Goal: Task Accomplishment & Management: Use online tool/utility

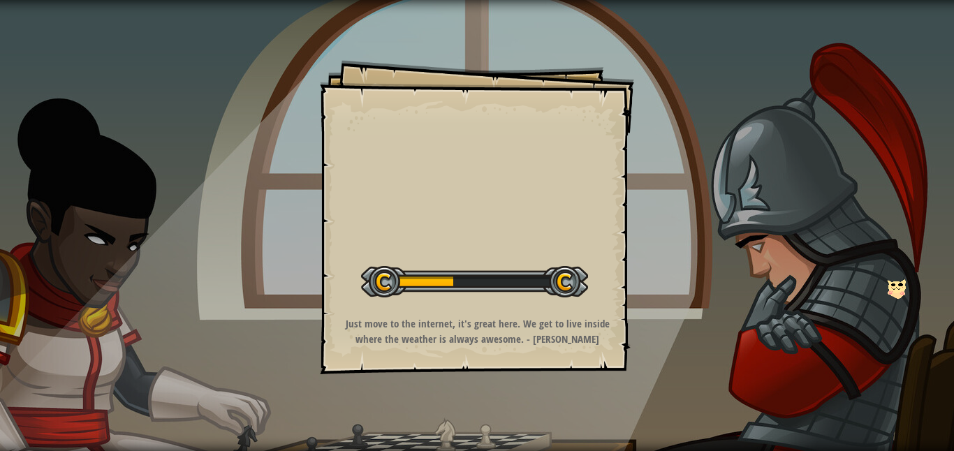
click at [902, 293] on img at bounding box center [896, 289] width 19 height 20
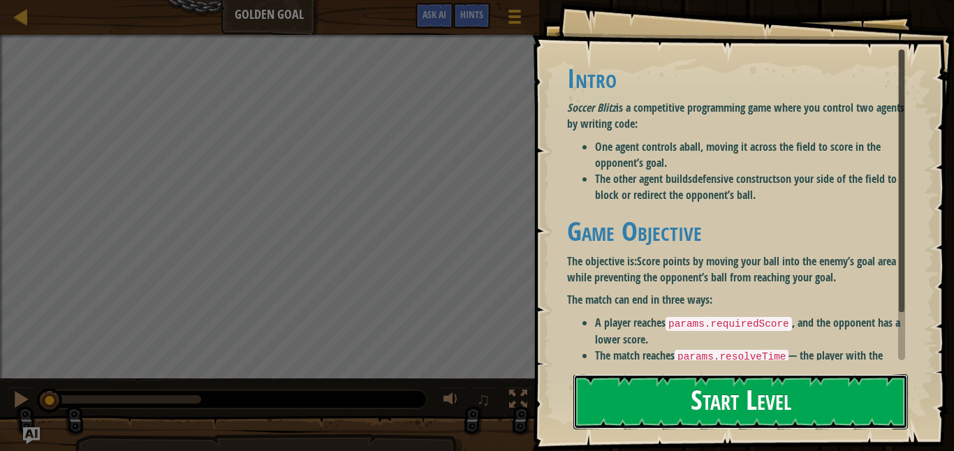
click at [767, 393] on button "Start Level" at bounding box center [740, 401] width 334 height 55
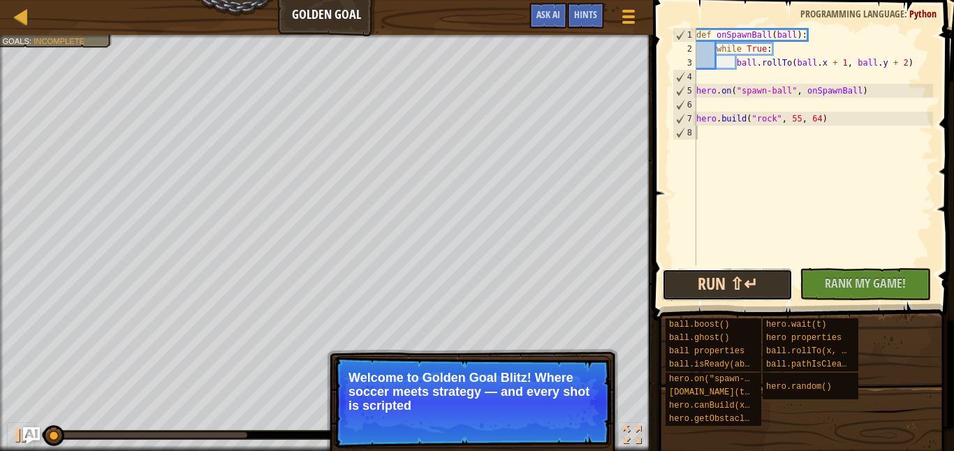
click at [725, 282] on button "Run ⇧↵" at bounding box center [727, 285] width 131 height 32
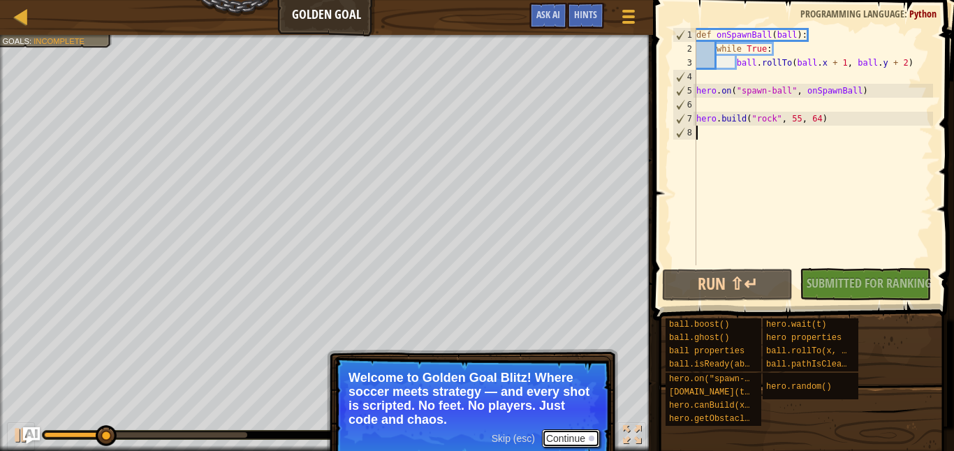
click at [584, 439] on button "Continue" at bounding box center [571, 438] width 58 height 18
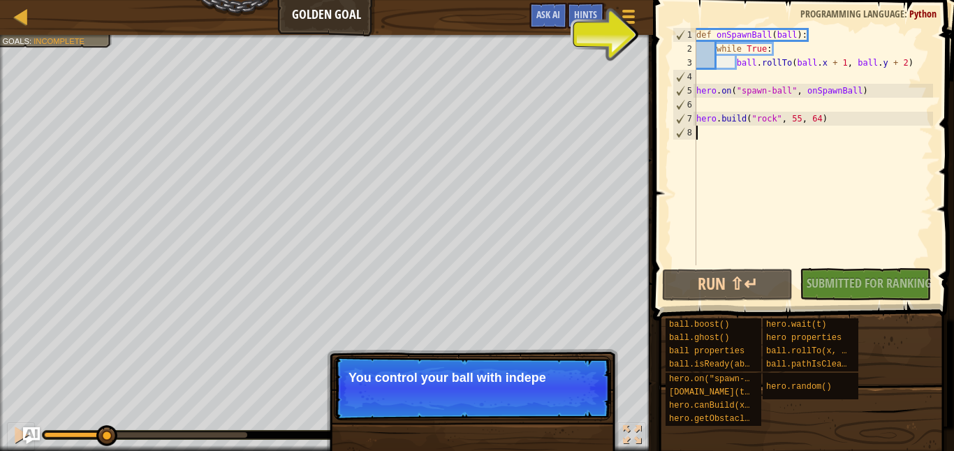
click at [584, 439] on div "Skip (esc) Continue You control your ball with indepe" at bounding box center [472, 459] width 291 height 207
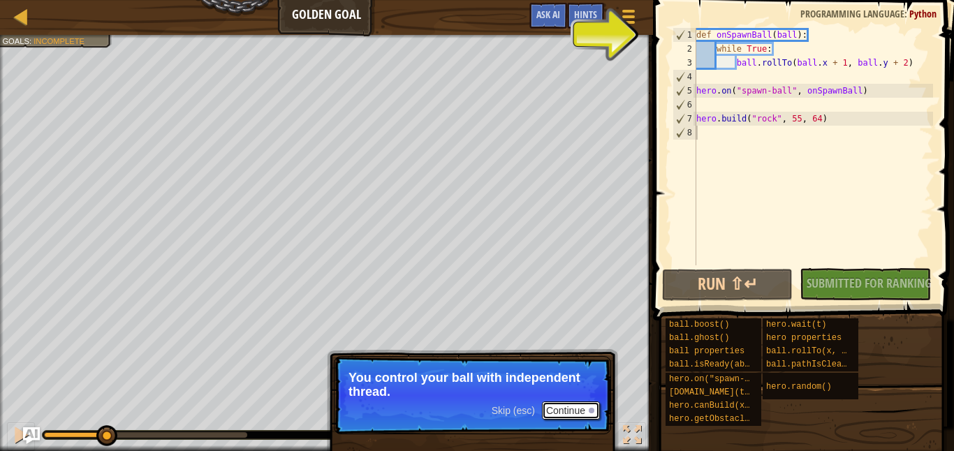
click at [581, 413] on button "Continue" at bounding box center [571, 411] width 58 height 18
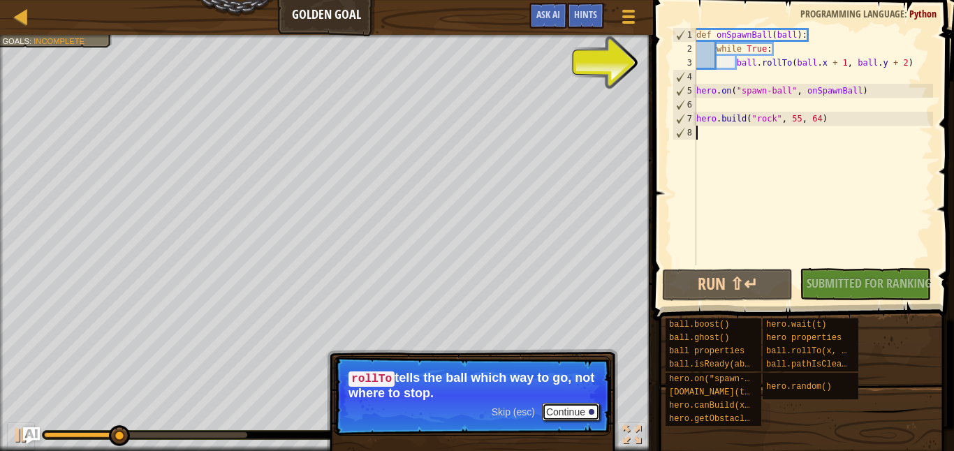
click at [581, 411] on button "Continue" at bounding box center [571, 412] width 58 height 18
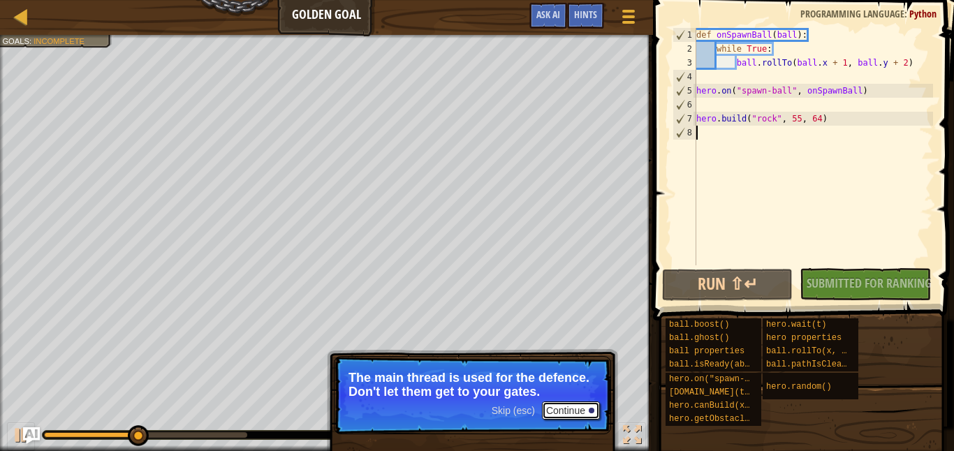
click at [587, 413] on button "Continue" at bounding box center [571, 411] width 58 height 18
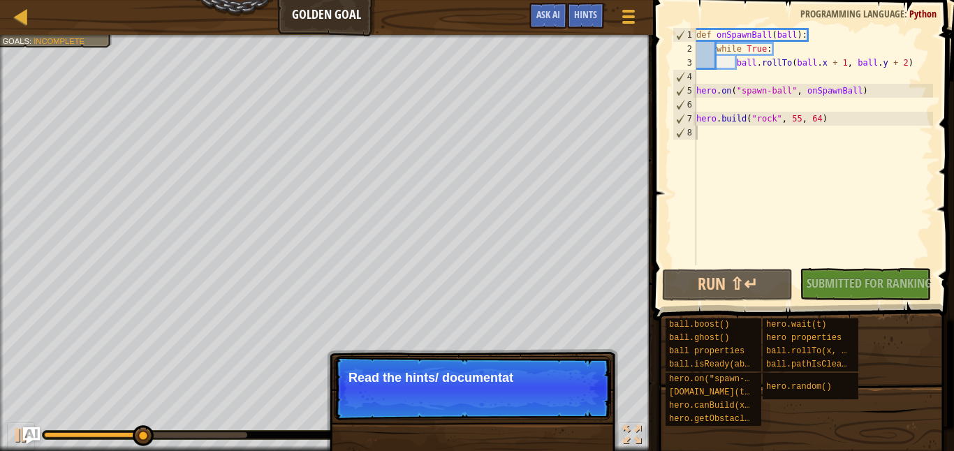
click at [587, 414] on p "Skip (esc) Continue Read the hints/ documentat" at bounding box center [472, 388] width 277 height 64
click at [587, 414] on p "Skip (esc) Continue Read the hints/ documentation to l" at bounding box center [472, 388] width 277 height 64
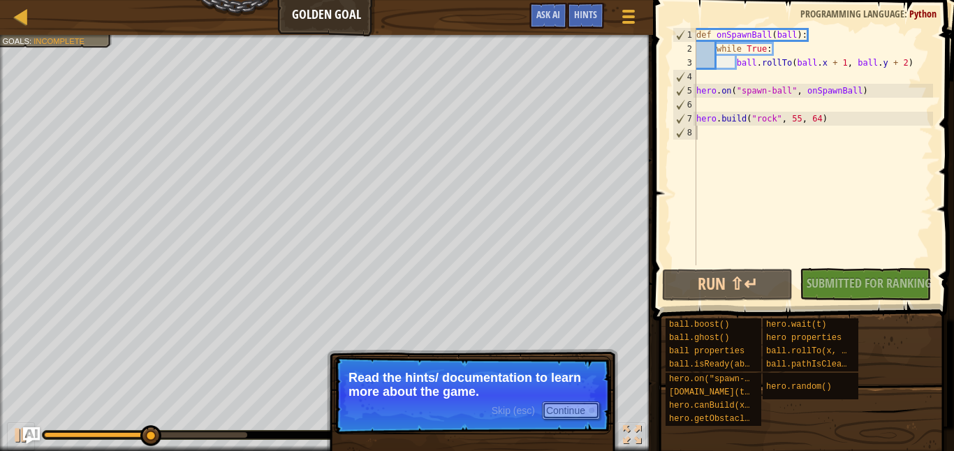
click at [589, 412] on div at bounding box center [592, 411] width 6 height 6
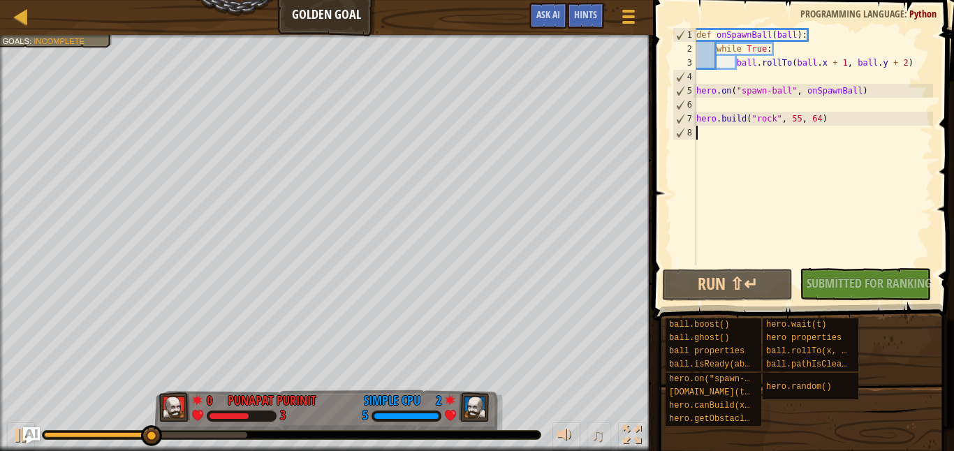
click at [589, 412] on div "♫" at bounding box center [326, 432] width 653 height 42
drag, startPoint x: 698, startPoint y: 92, endPoint x: 953, endPoint y: 91, distance: 254.9
click at [953, 91] on div "1 2 3 4 5 6 7 8 def onSpawnBall ( ball ) : while True : ball . rollTo ( ball . …" at bounding box center [801, 188] width 305 height 362
type textarea "hero.on("spawn-ball", onSpawnBall)"
click at [834, 105] on div "def onSpawnBall ( ball ) : while True : ball . rollTo ( ball . x + 1 , ball . y…" at bounding box center [813, 160] width 240 height 265
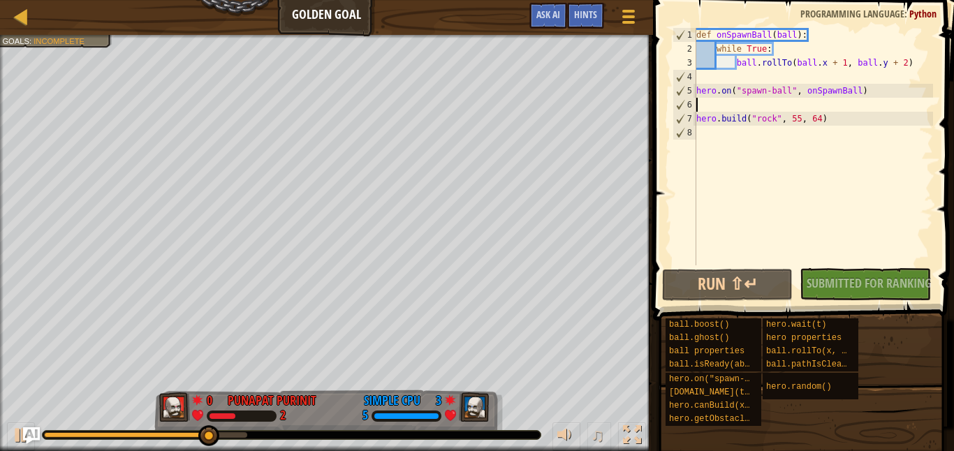
paste textarea "hero.on("spawn-ball", onSpawnBall)"
type textarea "hero.on("spawn-ball", onSpawnBall)"
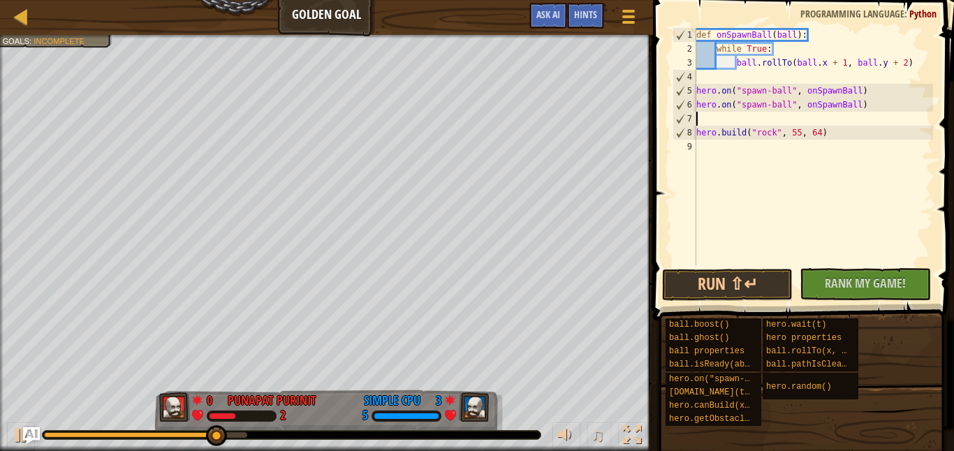
paste textarea "hero.on("spawn-ball", onSpawnBall)"
type textarea "hero.on("spawn-ball", onSpawnBall)"
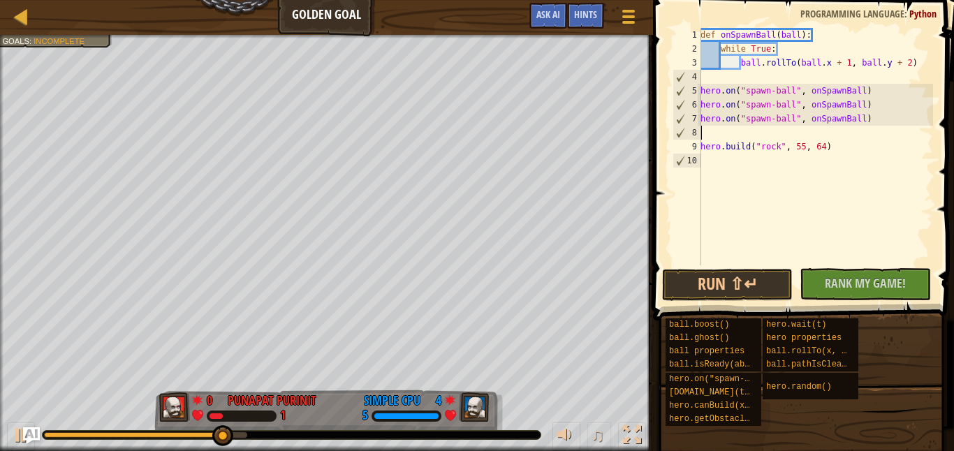
paste textarea "hero.on("spawn-ball", onSpawnBall)"
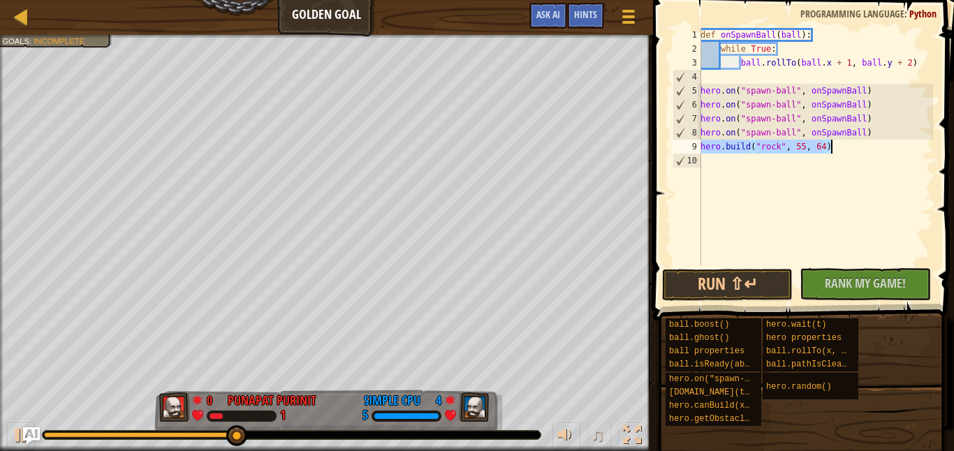
drag, startPoint x: 702, startPoint y: 147, endPoint x: 828, endPoint y: 208, distance: 139.6
click at [828, 208] on div "def onSpawnBall ( ball ) : while True : ball . rollTo ( ball . x + 1 , ball . y…" at bounding box center [815, 160] width 235 height 265
type textarea "[DOMAIN_NAME]("rock", 55, 64)"
click at [828, 208] on div "def onSpawnBall ( ball ) : while True : ball . rollTo ( ball . x + 1 , ball . y…" at bounding box center [815, 160] width 235 height 265
drag, startPoint x: 700, startPoint y: 147, endPoint x: 832, endPoint y: 154, distance: 131.4
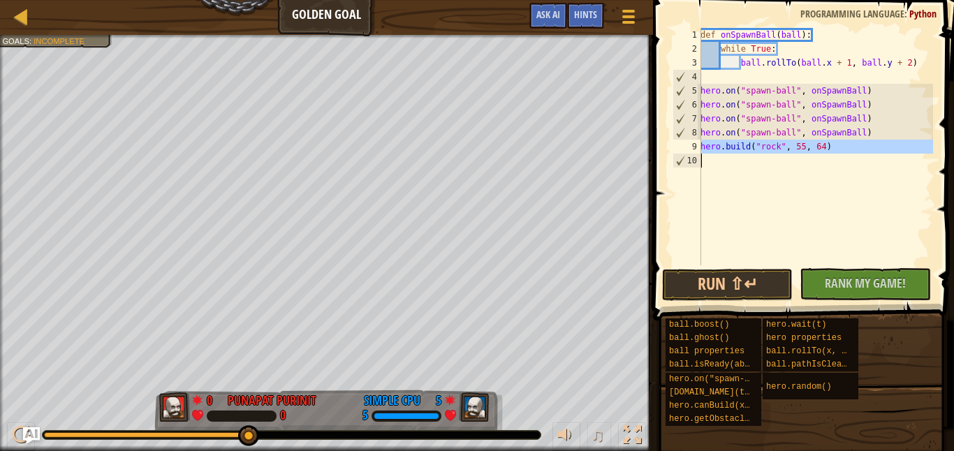
click at [832, 154] on div "1 2 3 4 5 6 7 8 9 10 def onSpawnBall ( ball ) : while True : ball . rollTo ( ba…" at bounding box center [801, 146] width 263 height 237
click at [826, 147] on div "def onSpawnBall ( ball ) : while True : ball . rollTo ( ball . x + 1 , ball . y…" at bounding box center [815, 160] width 235 height 265
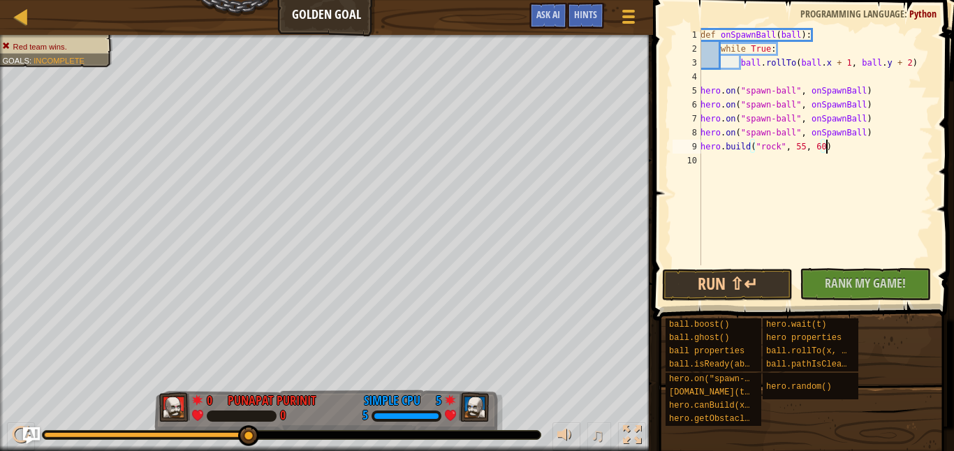
scroll to position [6, 10]
type textarea "[DOMAIN_NAME]("rock", 55, 60)"
click at [744, 285] on button "Run ⇧↵" at bounding box center [727, 285] width 131 height 32
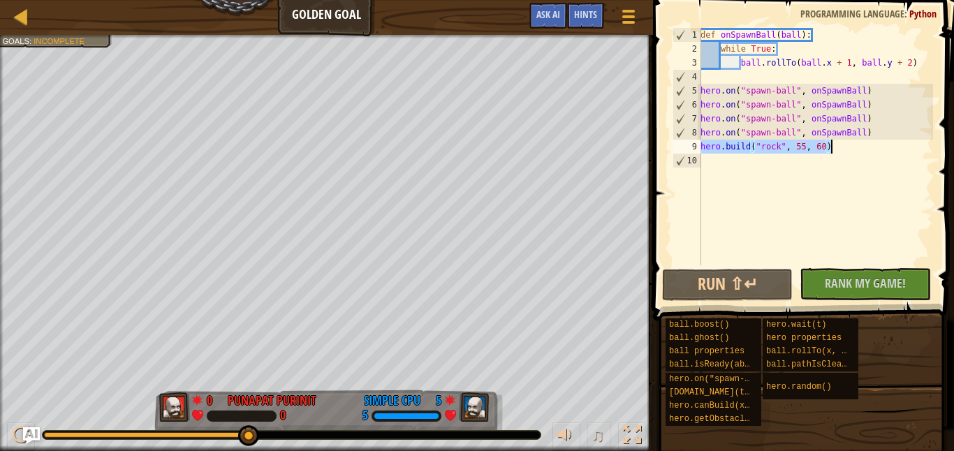
drag, startPoint x: 702, startPoint y: 147, endPoint x: 851, endPoint y: 149, distance: 149.5
click at [851, 149] on div "def onSpawnBall ( ball ) : while True : ball . rollTo ( ball . x + 1 , ball . y…" at bounding box center [815, 160] width 235 height 265
click at [853, 159] on div "def onSpawnBall ( ball ) : while True : ball . rollTo ( ball . x + 1 , ball . y…" at bounding box center [815, 160] width 235 height 265
drag, startPoint x: 701, startPoint y: 148, endPoint x: 868, endPoint y: 144, distance: 167.0
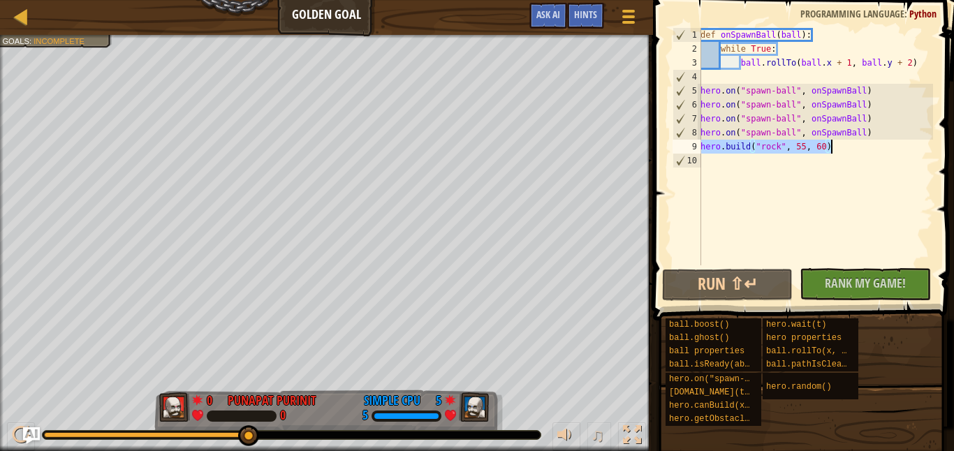
click at [868, 144] on div "def onSpawnBall ( ball ) : while True : ball . rollTo ( ball . x + 1 , ball . y…" at bounding box center [815, 160] width 235 height 265
type textarea "[DOMAIN_NAME]("rock", 55, 60)"
click at [830, 170] on div "def onSpawnBall ( ball ) : while True : ball . rollTo ( ball . x + 1 , ball . y…" at bounding box center [815, 160] width 235 height 265
paste textarea "[DOMAIN_NAME]("rock", 55, 60)"
type textarea "[DOMAIN_NAME]("rock", 55, 60)"
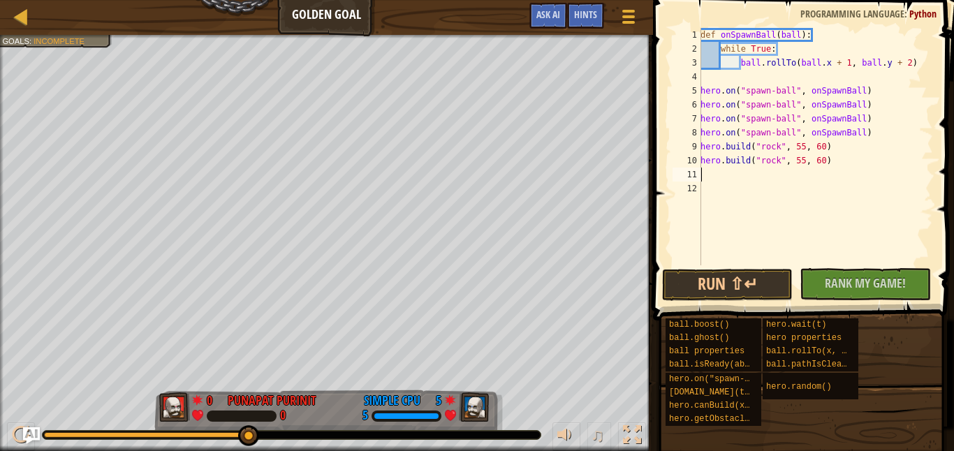
paste textarea "[DOMAIN_NAME]("rock", 55, 60)"
type textarea "[DOMAIN_NAME]("rock", 55, 60)"
paste textarea "[DOMAIN_NAME]("rock", 55, 60)"
click at [700, 288] on button "Run ⇧↵" at bounding box center [727, 285] width 131 height 32
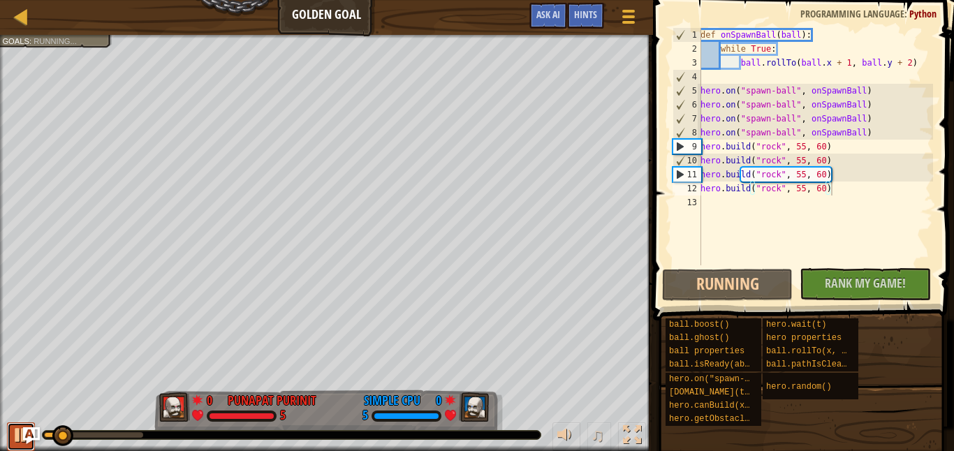
click at [21, 443] on div at bounding box center [21, 435] width 18 height 18
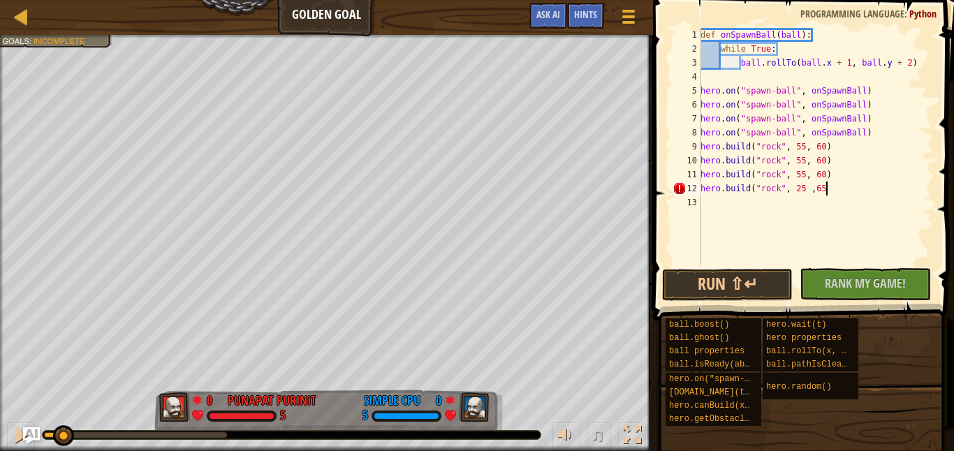
scroll to position [6, 10]
click at [801, 175] on div "def onSpawnBall ( ball ) : while True : ball . rollTo ( ball . x + 1 , ball . y…" at bounding box center [815, 160] width 235 height 265
drag, startPoint x: 826, startPoint y: 173, endPoint x: 818, endPoint y: 172, distance: 8.4
click at [818, 172] on div "def onSpawnBall ( ball ) : while True : ball . rollTo ( ball . x + 1 , ball . y…" at bounding box center [815, 160] width 235 height 265
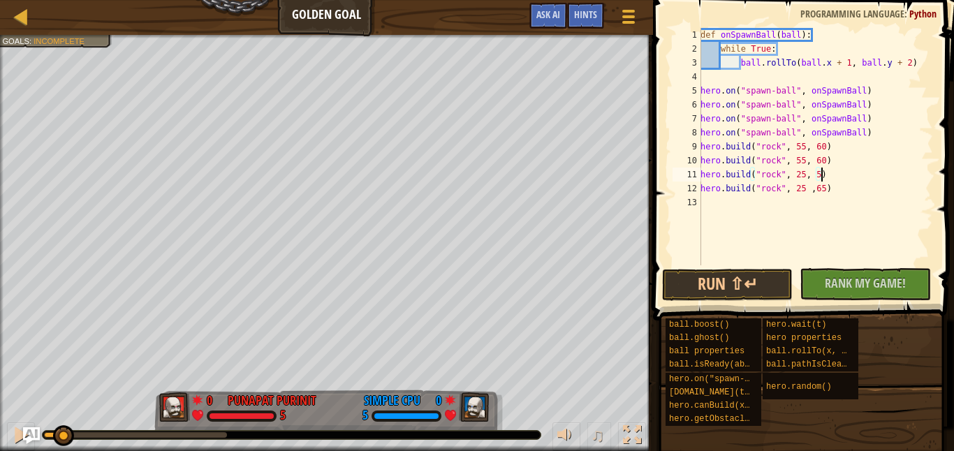
scroll to position [6, 10]
click at [801, 163] on div "def onSpawnBall ( ball ) : while True : ball . rollTo ( ball . x + 1 , ball . y…" at bounding box center [815, 160] width 235 height 265
click at [827, 160] on div "def onSpawnBall ( ball ) : while True : ball . rollTo ( ball . x + 1 , ball . y…" at bounding box center [815, 160] width 235 height 265
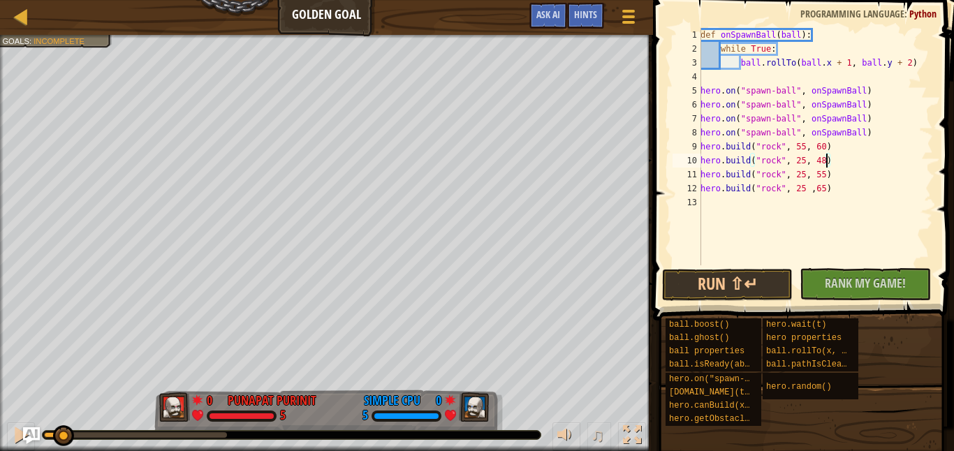
click at [802, 147] on div "def onSpawnBall ( ball ) : while True : ball . rollTo ( ball . x + 1 , ball . y…" at bounding box center [815, 160] width 235 height 265
click at [821, 149] on div "def onSpawnBall ( ball ) : while True : ball . rollTo ( ball . x + 1 , ball . y…" at bounding box center [815, 160] width 235 height 265
click at [717, 270] on button "Run ⇧↵" at bounding box center [727, 285] width 131 height 32
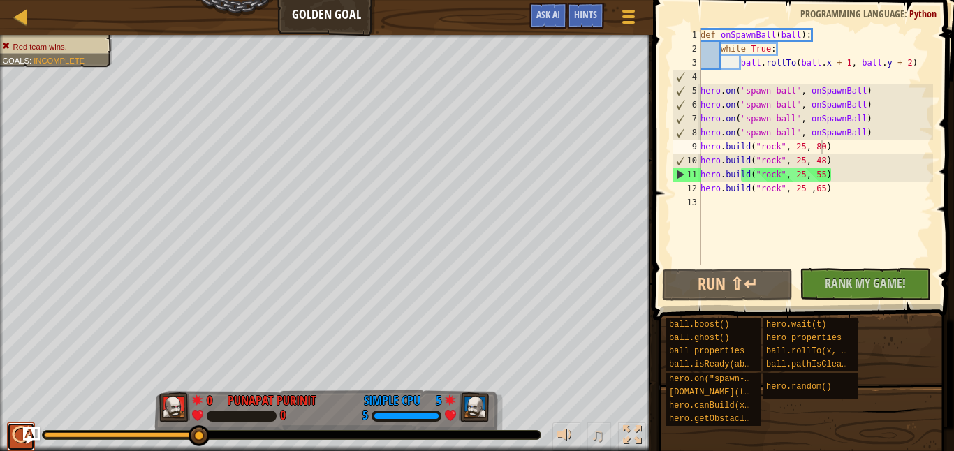
click at [18, 439] on div at bounding box center [21, 435] width 18 height 18
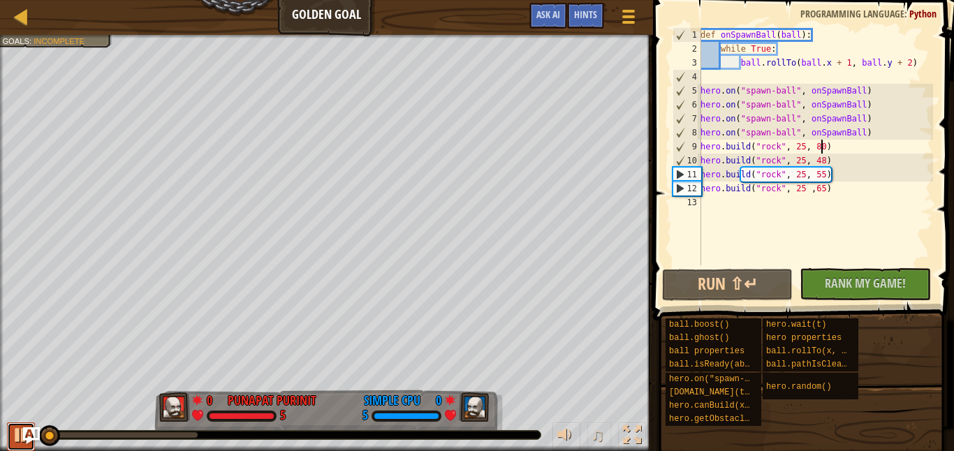
click at [20, 439] on div at bounding box center [21, 435] width 18 height 18
click at [828, 190] on div "def onSpawnBall ( ball ) : while True : ball . rollTo ( ball . x + 1 , ball . y…" at bounding box center [815, 160] width 235 height 265
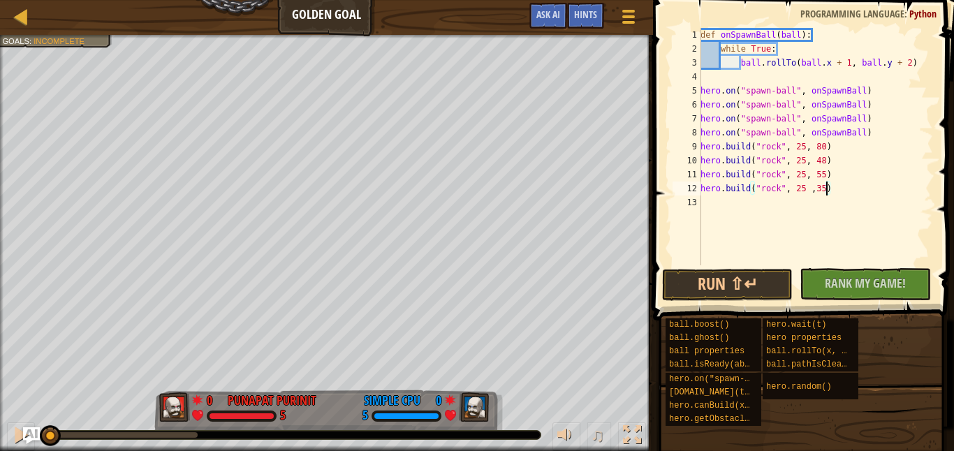
click at [825, 147] on div "def onSpawnBall ( ball ) : while True : ball . rollTo ( ball . x + 1 , ball . y…" at bounding box center [815, 160] width 235 height 265
click at [807, 163] on div "def onSpawnBall ( ball ) : while True : ball . rollTo ( ball . x + 1 , ball . y…" at bounding box center [815, 160] width 235 height 265
click at [827, 160] on div "def onSpawnBall ( ball ) : while True : ball . rollTo ( ball . x + 1 , ball . y…" at bounding box center [815, 160] width 235 height 265
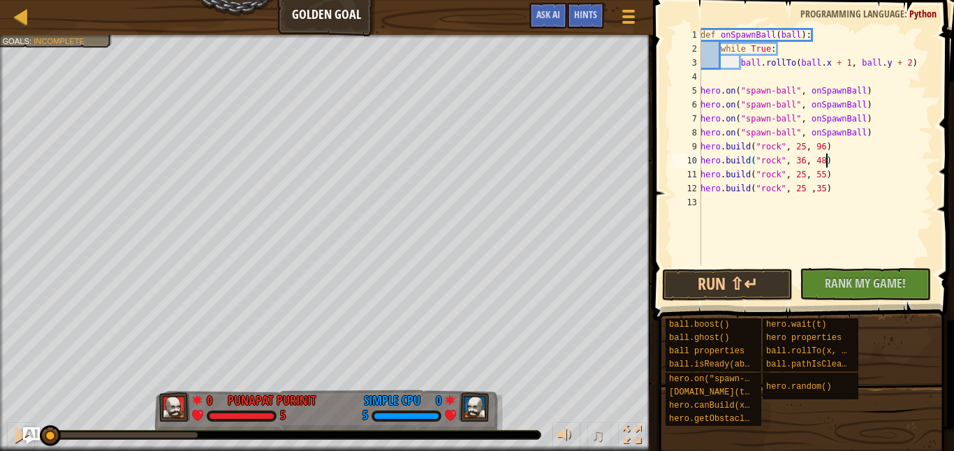
click at [807, 176] on div "def onSpawnBall ( ball ) : while True : ball . rollTo ( ball . x + 1 , ball . y…" at bounding box center [815, 160] width 235 height 265
click at [827, 177] on div "def onSpawnBall ( ball ) : while True : ball . rollTo ( ball . x + 1 , ball . y…" at bounding box center [815, 160] width 235 height 265
type textarea "[DOMAIN_NAME]("rock", 36, 57)"
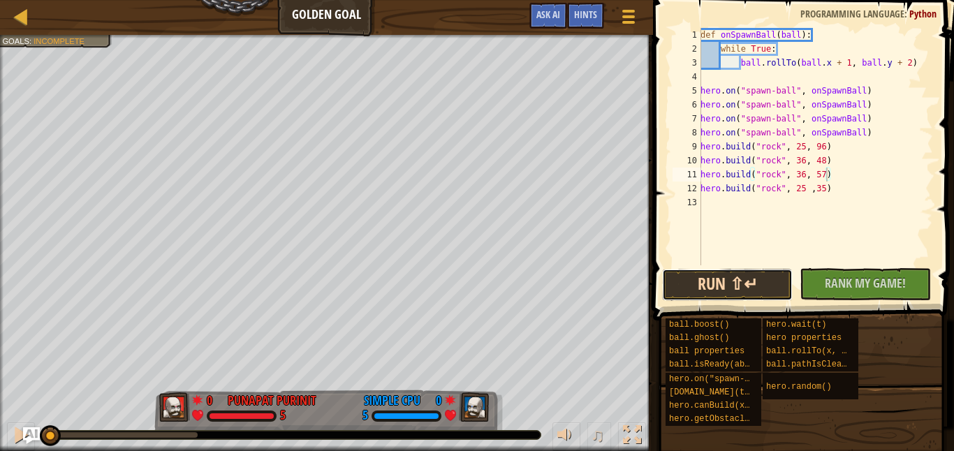
click at [737, 289] on button "Run ⇧↵" at bounding box center [727, 285] width 131 height 32
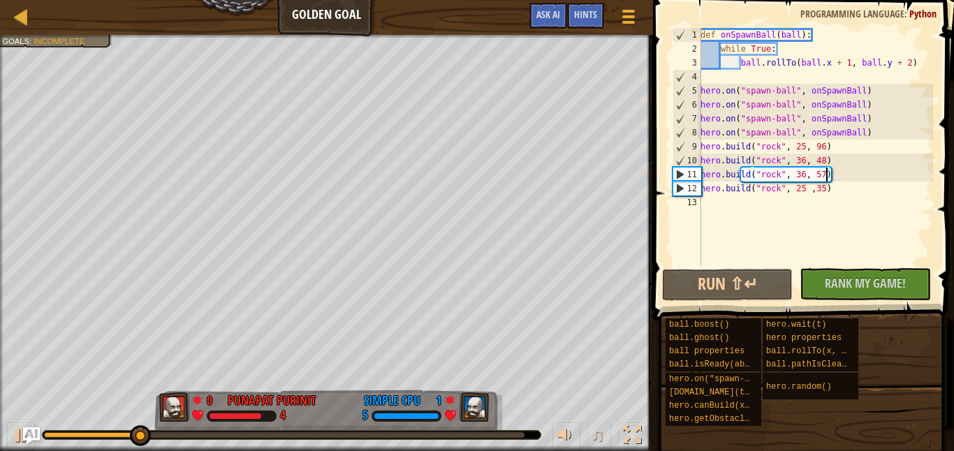
click at [717, 200] on div "def onSpawnBall ( ball ) : while True : ball . rollTo ( ball . x + 1 , ball . y…" at bounding box center [815, 160] width 235 height 265
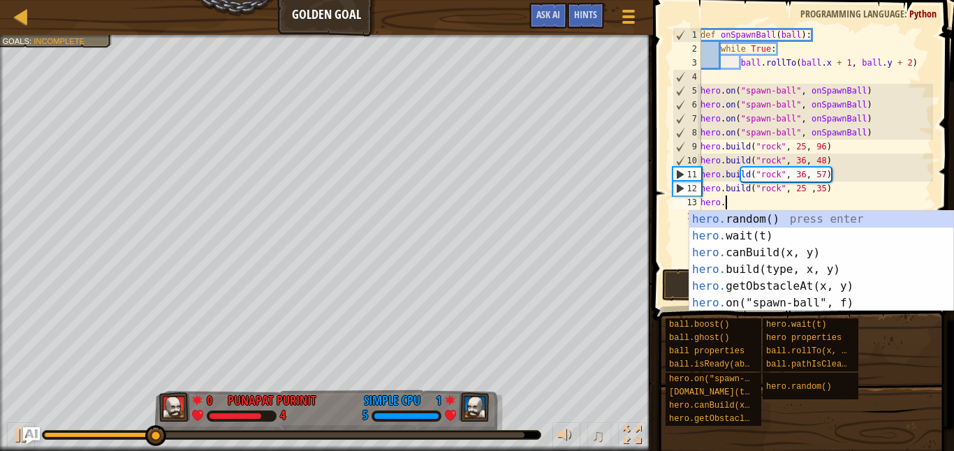
scroll to position [6, 1]
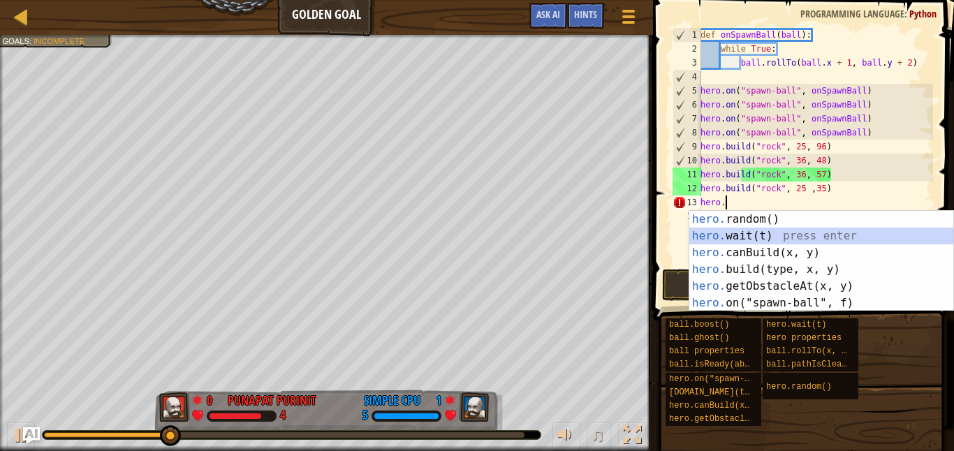
click at [744, 233] on div "hero. random() press enter hero. wait(t) press enter hero. canBuild(x, y) press…" at bounding box center [821, 278] width 264 height 134
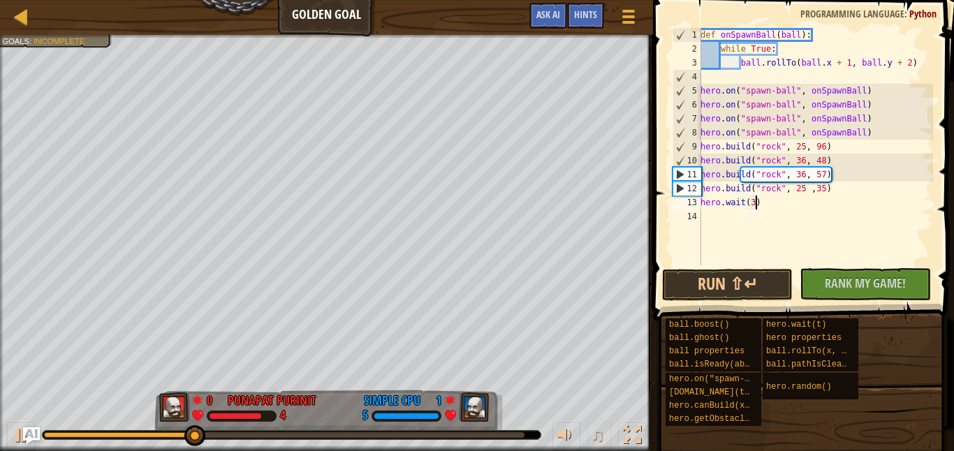
scroll to position [6, 4]
type textarea "hero.wait(35)"
click at [770, 203] on div "def onSpawnBall ( ball ) : while True : ball . rollTo ( ball . x + 1 , ball . y…" at bounding box center [815, 160] width 235 height 265
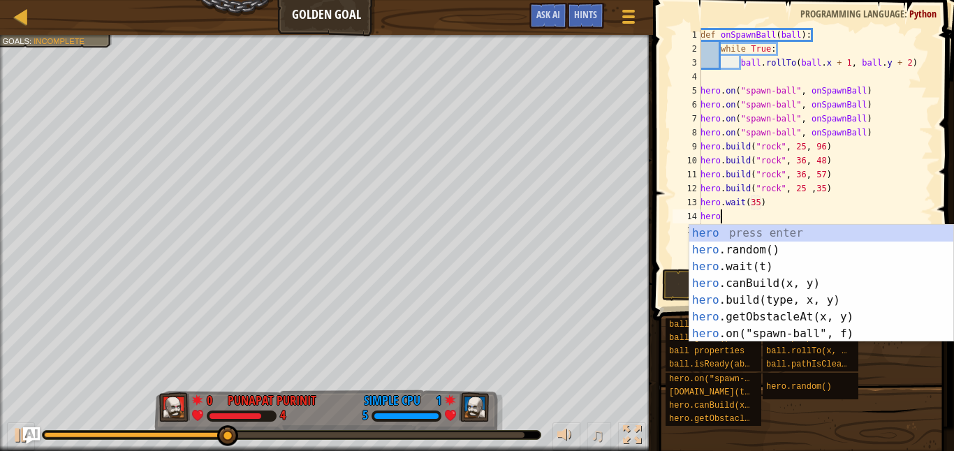
scroll to position [6, 1]
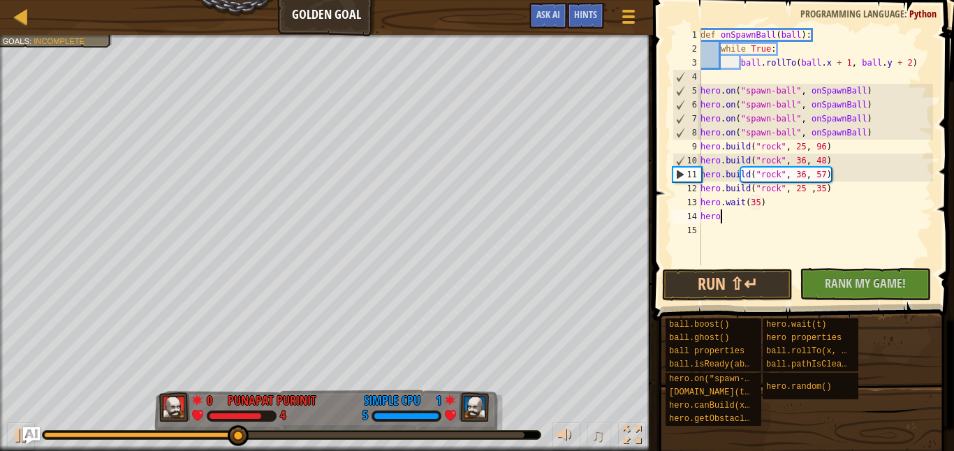
click at [769, 209] on div "def onSpawnBall ( ball ) : while True : ball . rollTo ( ball . x + 1 , ball . y…" at bounding box center [815, 160] width 235 height 265
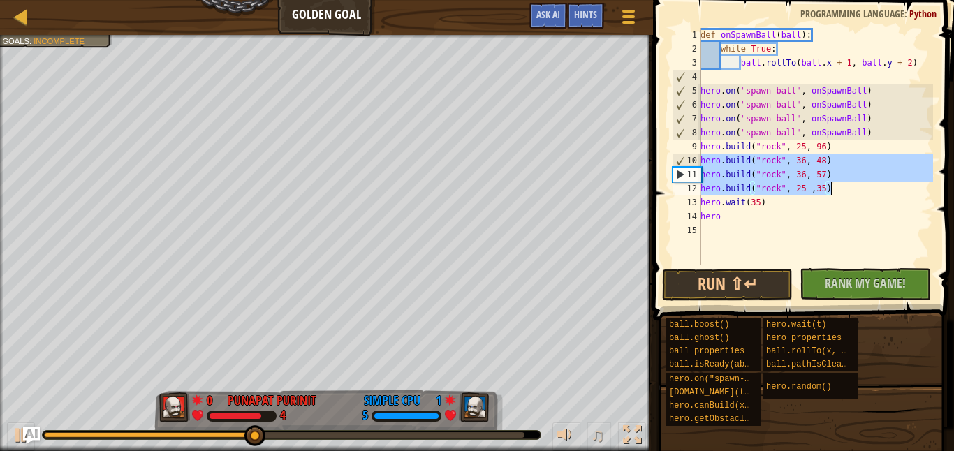
drag, startPoint x: 702, startPoint y: 158, endPoint x: 860, endPoint y: 186, distance: 161.1
click at [860, 186] on div "def onSpawnBall ( ball ) : while True : ball . rollTo ( ball . x + 1 , ball . y…" at bounding box center [815, 160] width 235 height 265
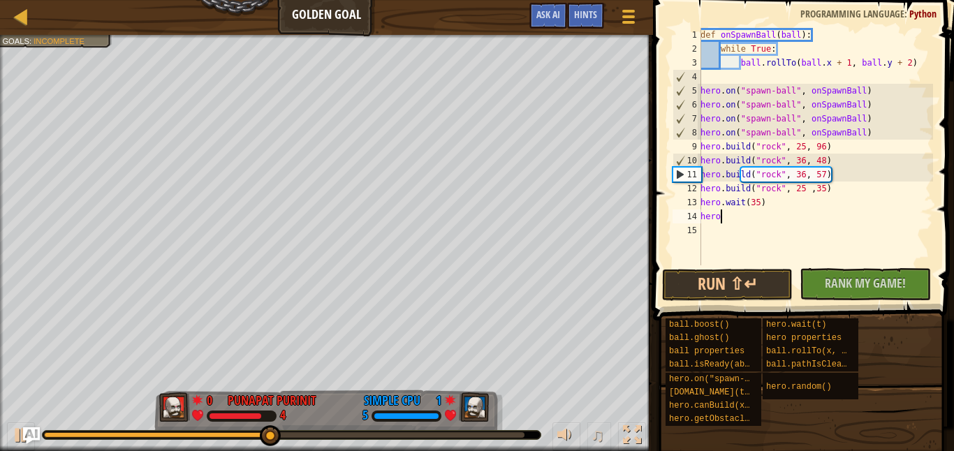
click at [721, 221] on div "def onSpawnBall ( ball ) : while True : ball . rollTo ( ball . x + 1 , ball . y…" at bounding box center [815, 160] width 235 height 265
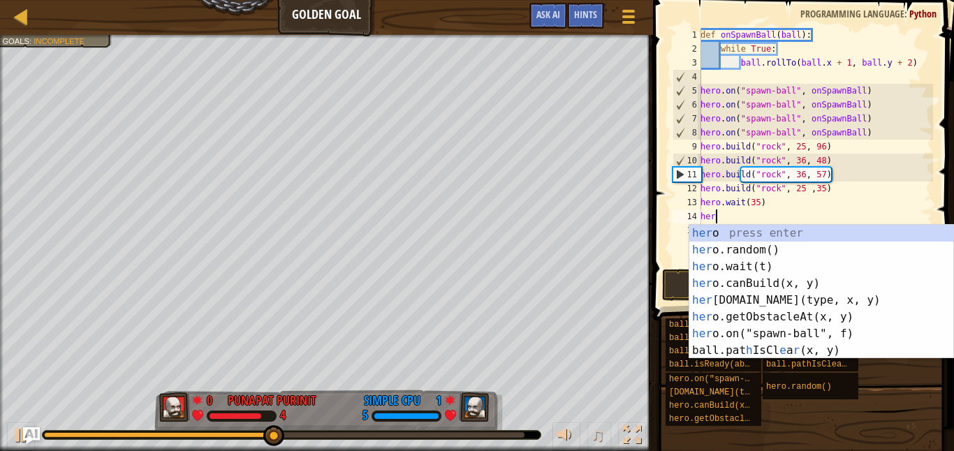
scroll to position [6, 0]
type textarea "h"
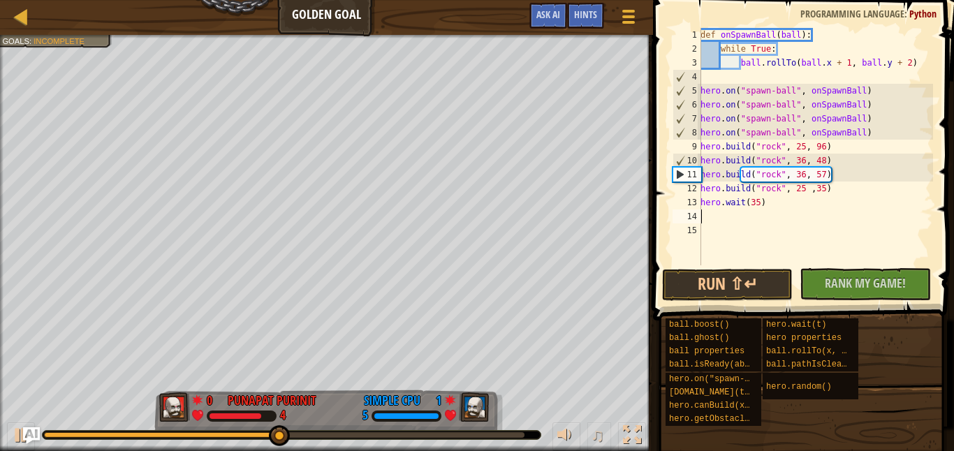
paste textarea "[DOMAIN_NAME]("rock", 25 ,35)"
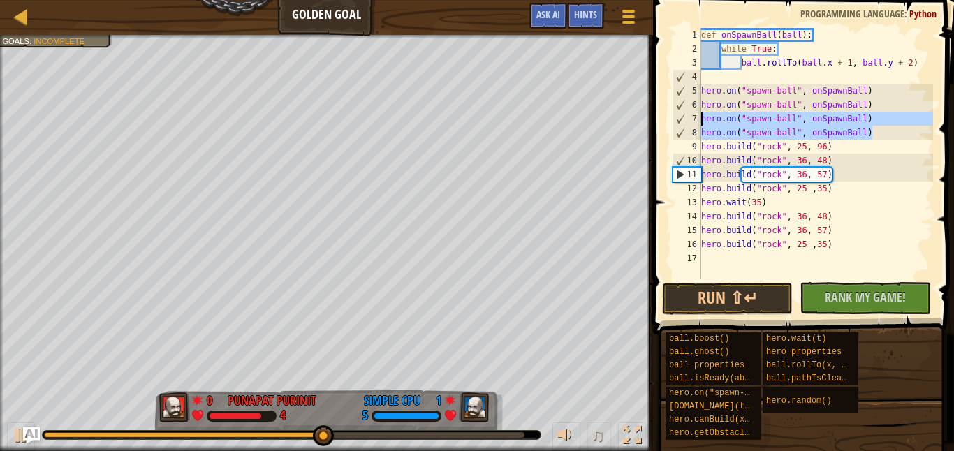
drag, startPoint x: 876, startPoint y: 132, endPoint x: 694, endPoint y: 116, distance: 182.3
click at [694, 116] on div "[DOMAIN_NAME]("rock", 25 ,35) 1 2 3 4 5 6 7 8 9 10 11 12 13 14 15 16 17 def onS…" at bounding box center [801, 153] width 263 height 251
type textarea "hero.on("spawn-ball", onSpawnBall) hero.on("spawn-ball", onSpawnBall)"
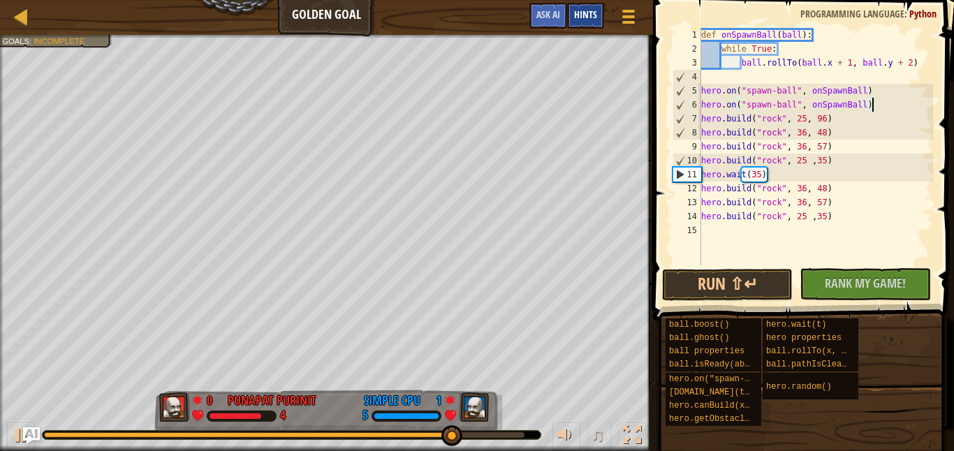
click at [594, 20] on span "Hints" at bounding box center [585, 14] width 23 height 13
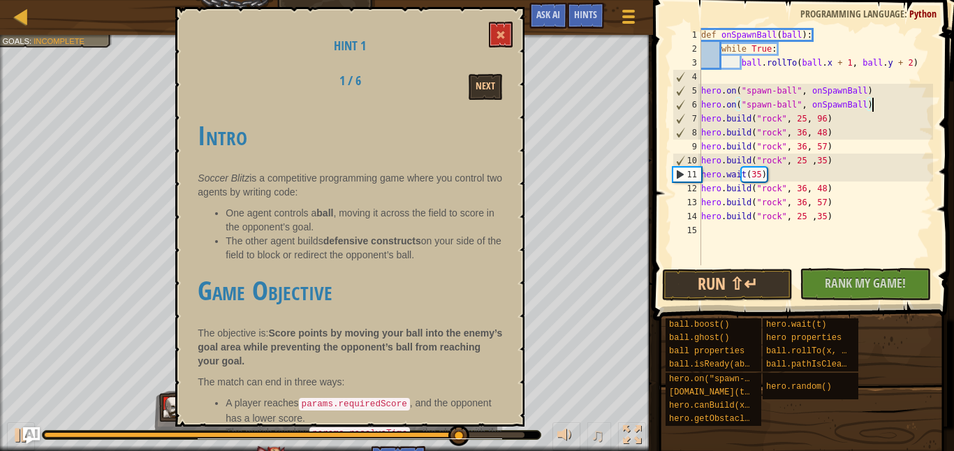
scroll to position [55, 0]
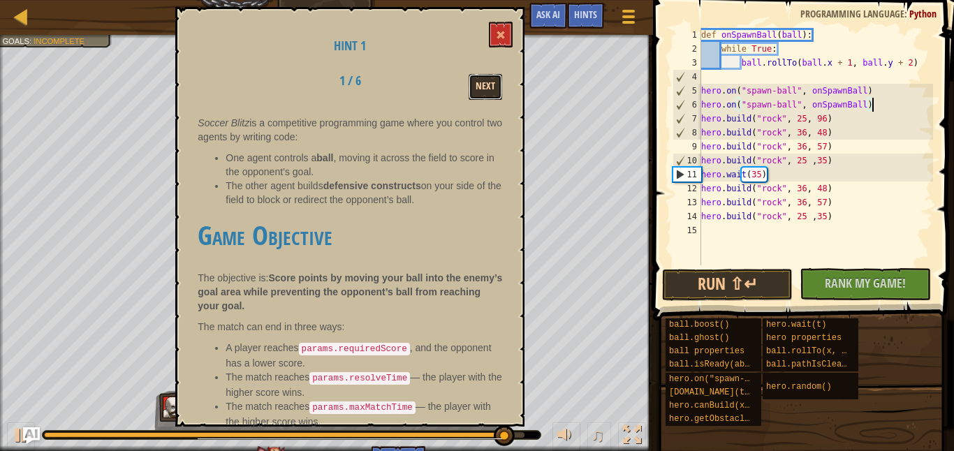
click at [483, 77] on button "Next" at bounding box center [486, 87] width 34 height 26
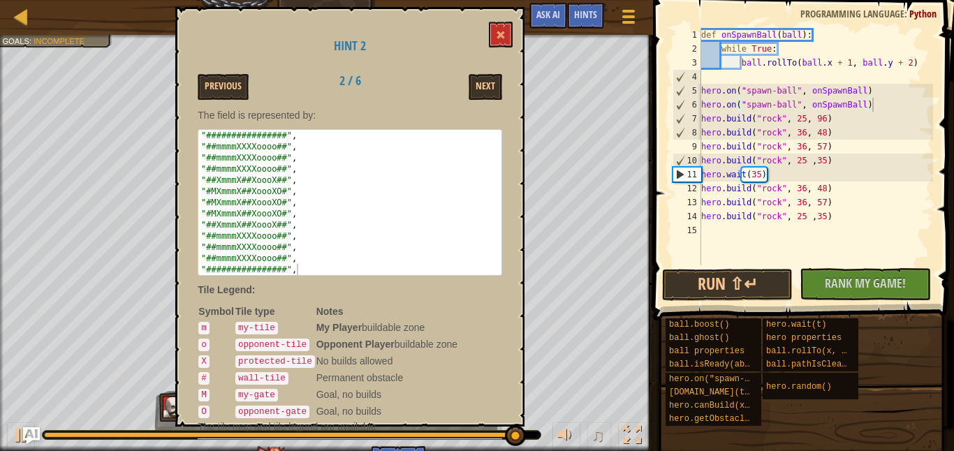
scroll to position [147, 0]
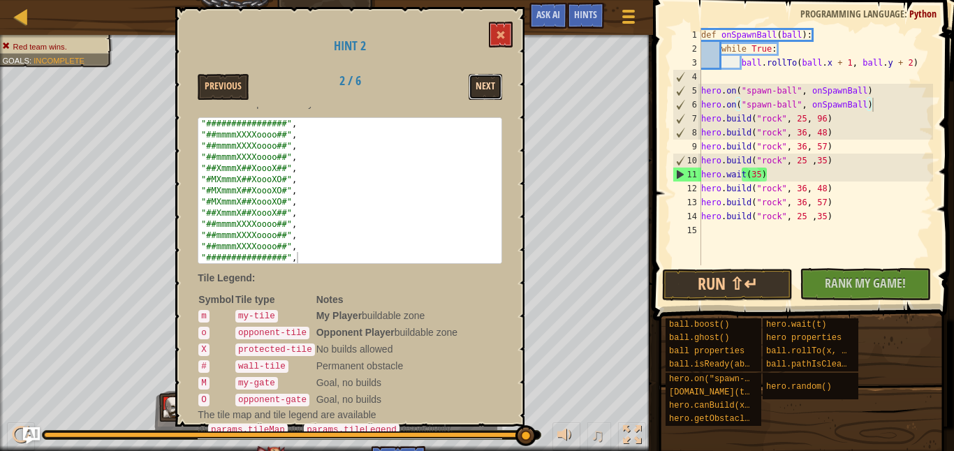
click at [490, 84] on button "Next" at bounding box center [486, 87] width 34 height 26
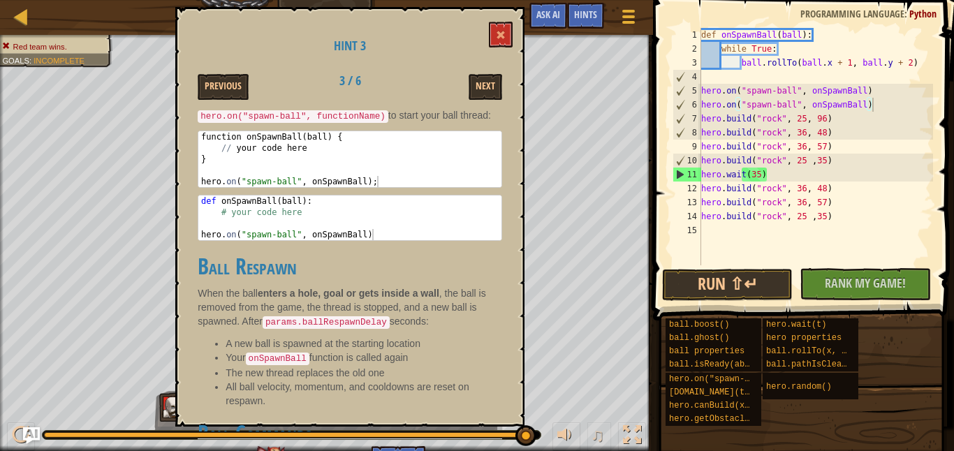
scroll to position [112, 0]
click at [497, 89] on button "Next" at bounding box center [486, 87] width 34 height 26
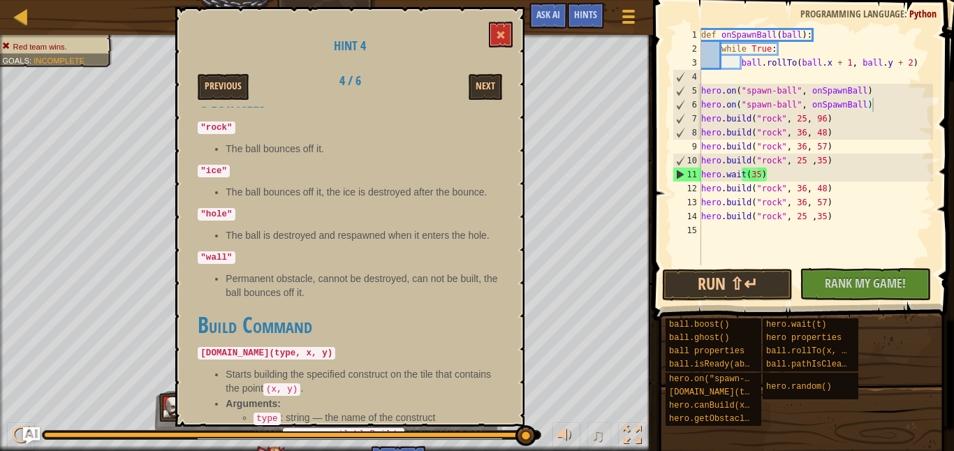
scroll to position [387, 0]
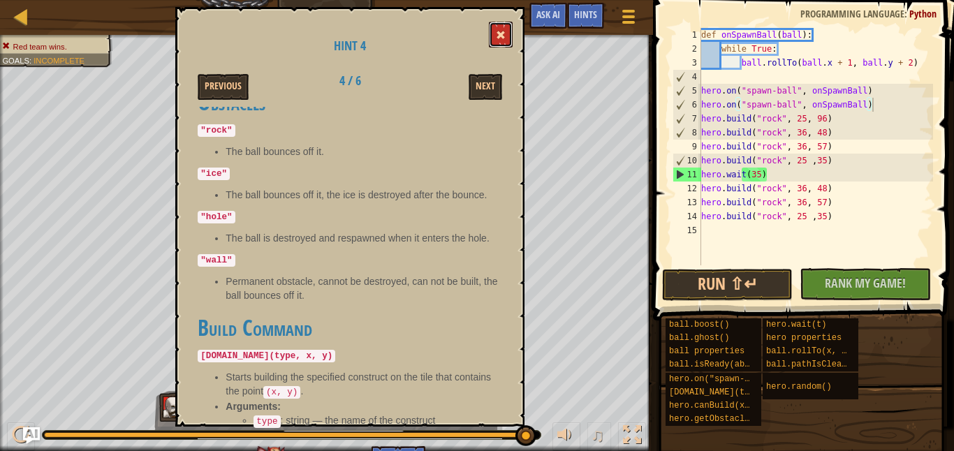
click at [501, 39] on span at bounding box center [501, 35] width 10 height 10
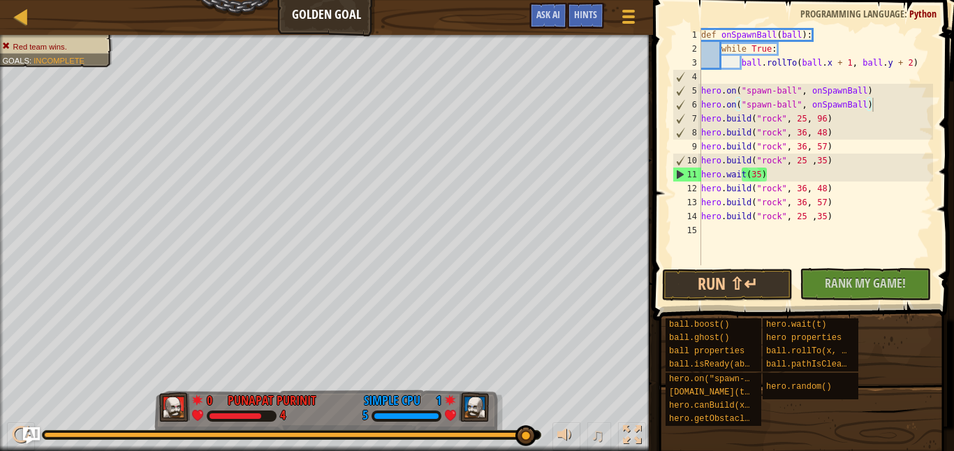
type textarea "[DOMAIN_NAME]("rock", 36, 48)"
drag, startPoint x: 834, startPoint y: 191, endPoint x: 700, endPoint y: 190, distance: 134.8
click at [700, 190] on div "[DOMAIN_NAME]("rock", 36, 48) 1 2 3 4 5 6 7 8 9 10 11 12 13 14 15 def onSpawnBa…" at bounding box center [801, 146] width 263 height 237
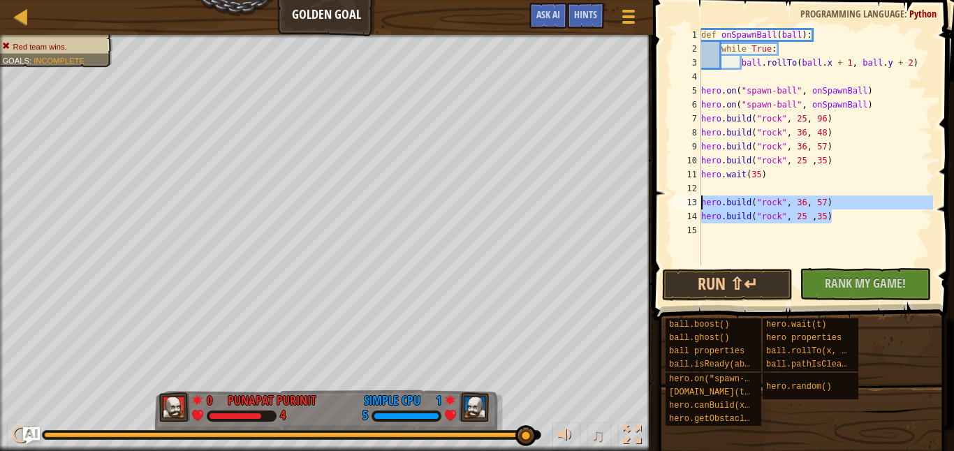
drag, startPoint x: 836, startPoint y: 219, endPoint x: 692, endPoint y: 205, distance: 144.6
click at [692, 205] on div "1 2 3 4 5 6 7 8 9 10 11 12 13 14 15 def onSpawnBall ( ball ) : while True : bal…" at bounding box center [801, 146] width 263 height 237
type textarea "[DOMAIN_NAME]("rock", 36, 57) [DOMAIN_NAME]("rock", 25 ,35)"
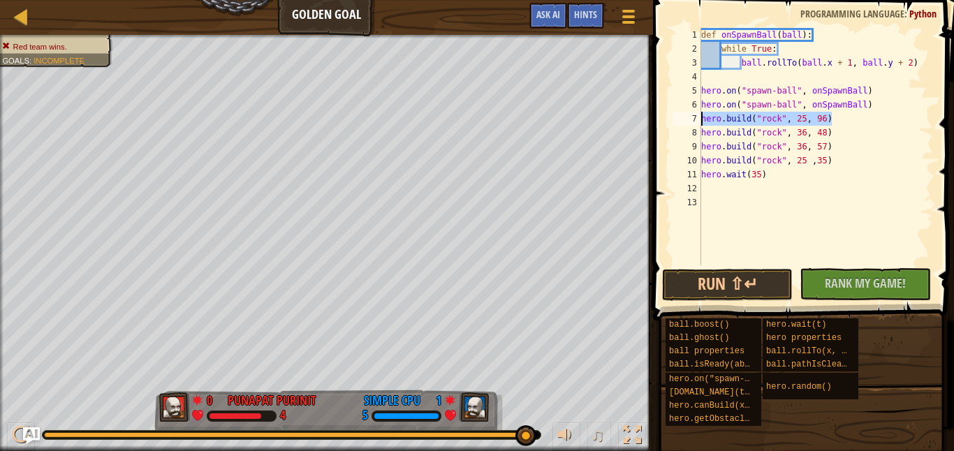
drag, startPoint x: 837, startPoint y: 114, endPoint x: 698, endPoint y: 121, distance: 139.1
click at [698, 121] on div "1 2 3 4 5 6 7 8 9 10 11 12 13 def onSpawnBall ( ball ) : while True : ball . ro…" at bounding box center [801, 146] width 263 height 237
type textarea "[DOMAIN_NAME]("rock", 25, 96)"
click at [762, 163] on div "def onSpawnBall ( ball ) : while True : ball . rollTo ( ball . x + 1 , ball . y…" at bounding box center [815, 160] width 235 height 265
type textarea "hero.wait(1000)"
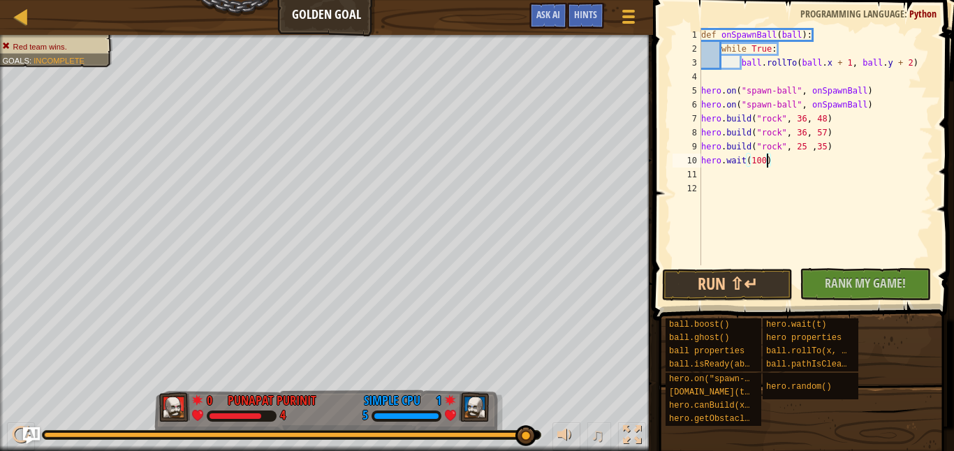
scroll to position [6, 6]
click at [807, 170] on div "def onSpawnBall ( ball ) : while True : ball . rollTo ( ball . x + 1 , ball . y…" at bounding box center [815, 160] width 235 height 265
click at [839, 150] on div "def onSpawnBall ( ball ) : while True : ball . rollTo ( ball . x + 1 , ball . y…" at bounding box center [815, 160] width 235 height 265
type textarea "[DOMAIN_NAME]("rock", 25 ,35)"
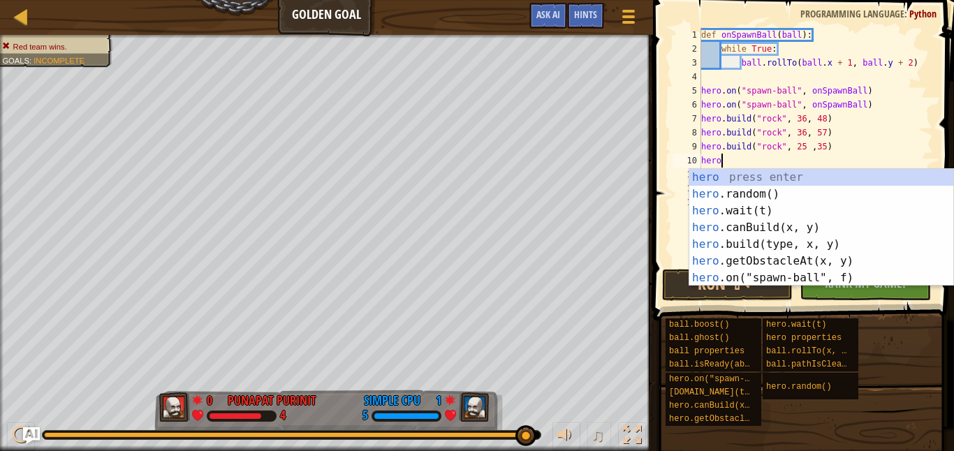
scroll to position [6, 1]
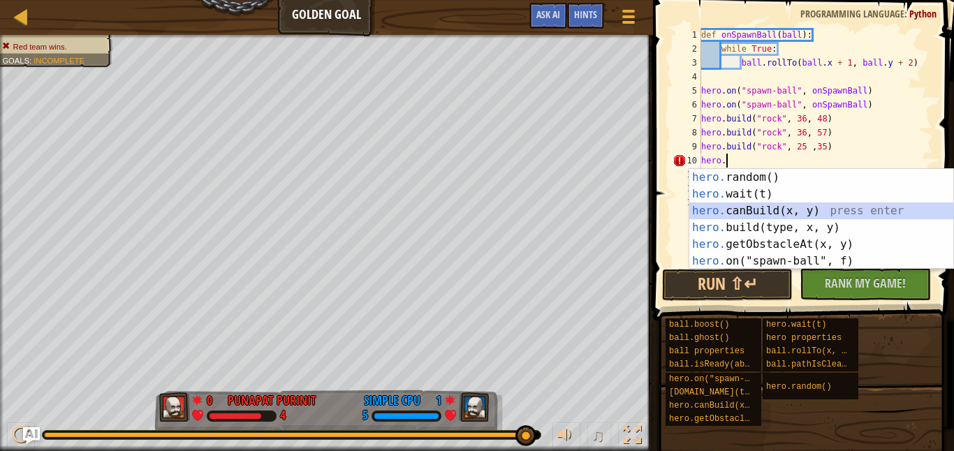
click at [881, 214] on div "hero. random() press enter hero. wait(t) press enter hero. canBuild(x, y) press…" at bounding box center [821, 236] width 264 height 134
type textarea "hero.canBuild(35, 65)"
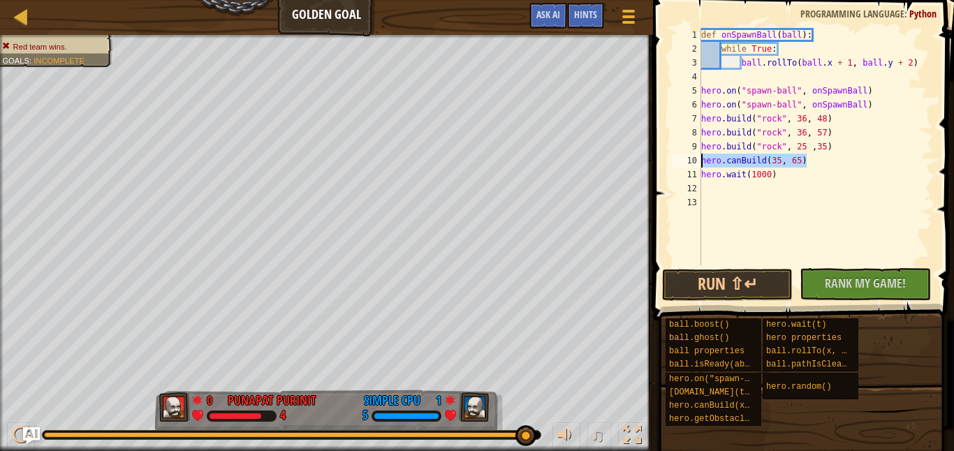
drag, startPoint x: 814, startPoint y: 164, endPoint x: 658, endPoint y: 161, distance: 155.8
click at [658, 161] on div "hero.canBuild(35, 65) 1 2 3 4 5 6 7 8 9 10 11 12 13 def onSpawnBall ( ball ) : …" at bounding box center [801, 188] width 305 height 362
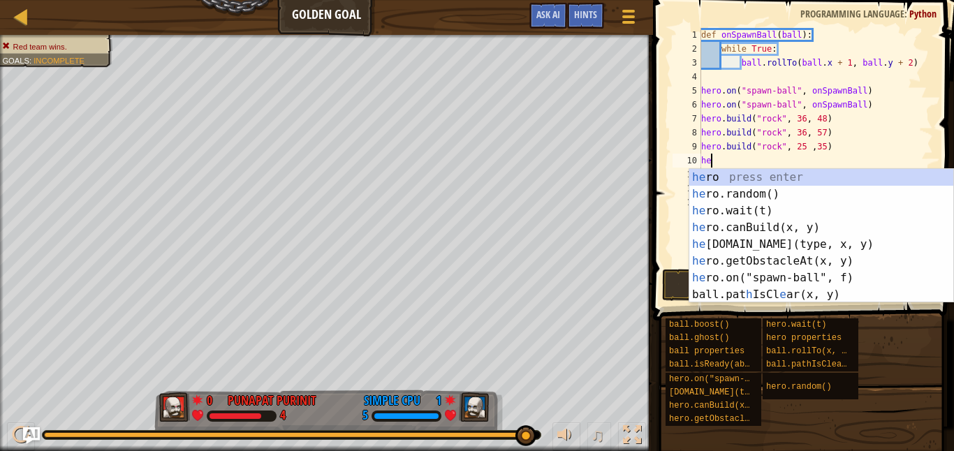
type textarea "her"
click at [736, 240] on div "her o press enter her o.random() press enter her o.wait(t) press enter her o.ca…" at bounding box center [821, 253] width 264 height 168
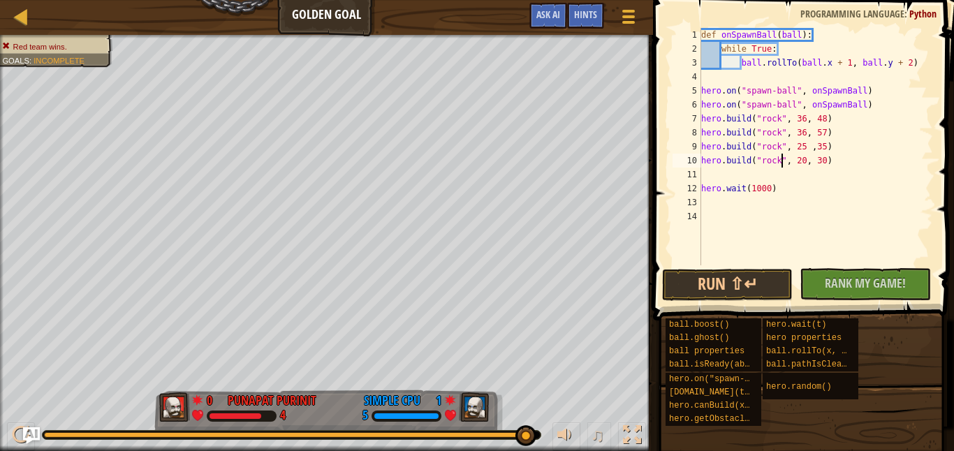
click at [784, 163] on div "def onSpawnBall ( ball ) : while True : ball . rollTo ( ball . x + 1 , ball . y…" at bounding box center [815, 160] width 235 height 265
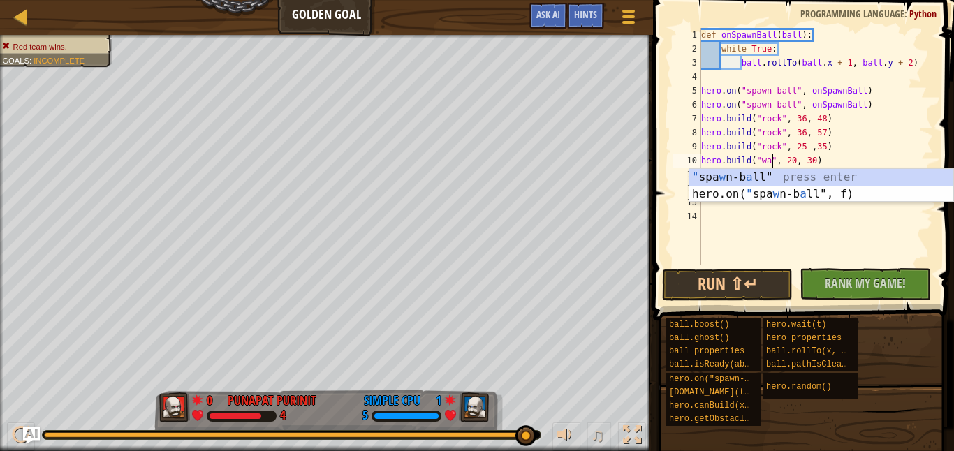
scroll to position [6, 6]
click at [771, 282] on button "Run ⇧↵" at bounding box center [727, 285] width 131 height 32
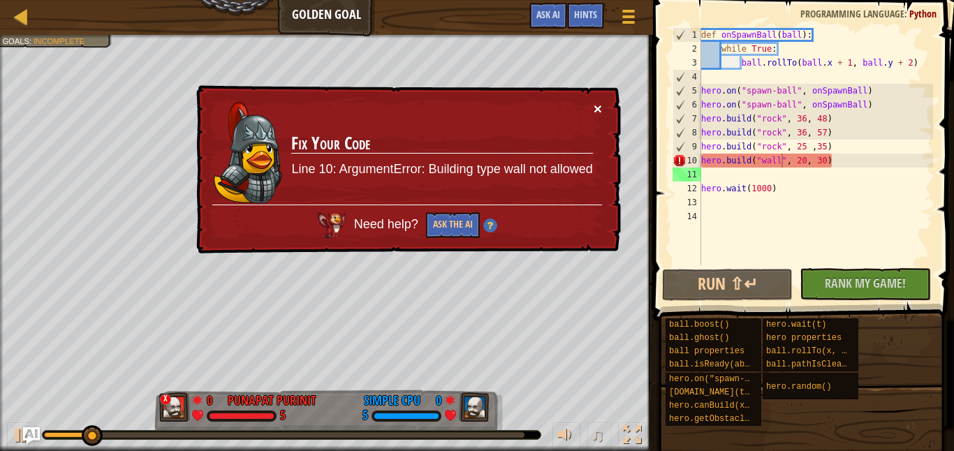
click at [601, 110] on button "×" at bounding box center [598, 108] width 8 height 15
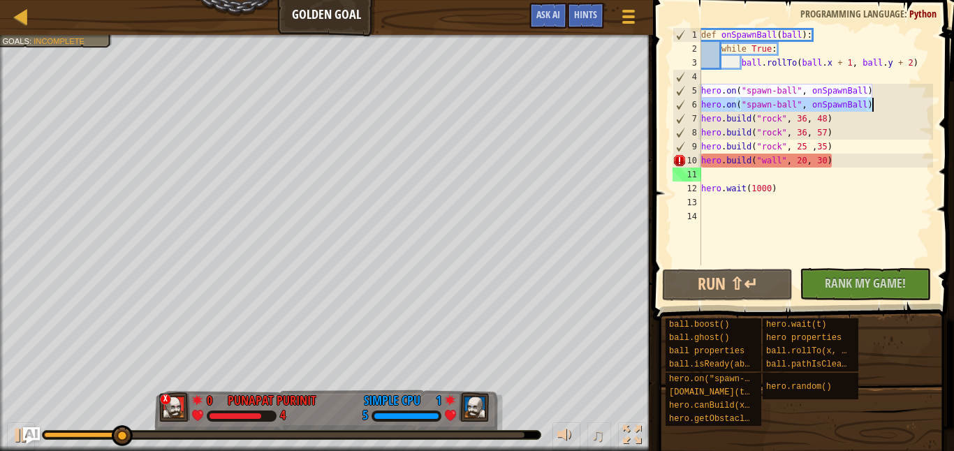
drag, startPoint x: 702, startPoint y: 104, endPoint x: 888, endPoint y: 106, distance: 186.5
click at [888, 106] on div "def onSpawnBall ( ball ) : while True : ball . rollTo ( ball . x + 1 , ball . y…" at bounding box center [815, 160] width 235 height 265
type textarea "hero.on("spawn-ball", onSpawnBall)"
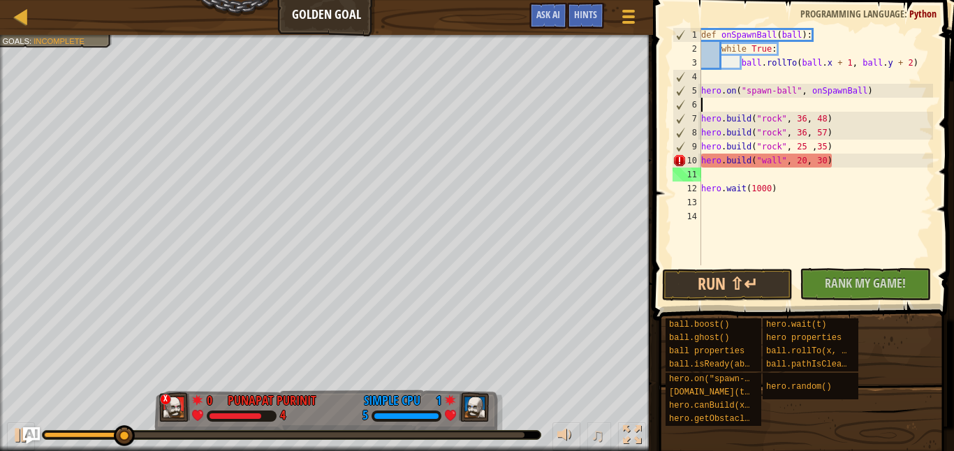
scroll to position [6, 0]
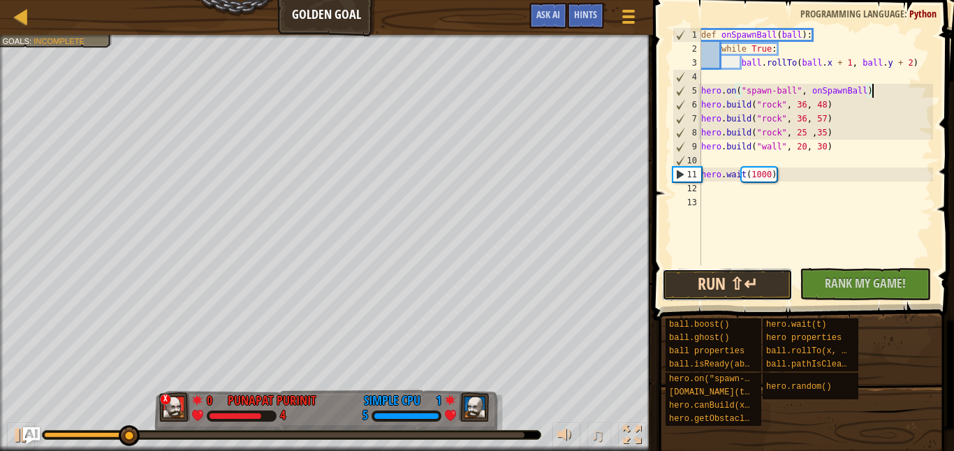
click at [764, 273] on button "Run ⇧↵" at bounding box center [727, 285] width 131 height 32
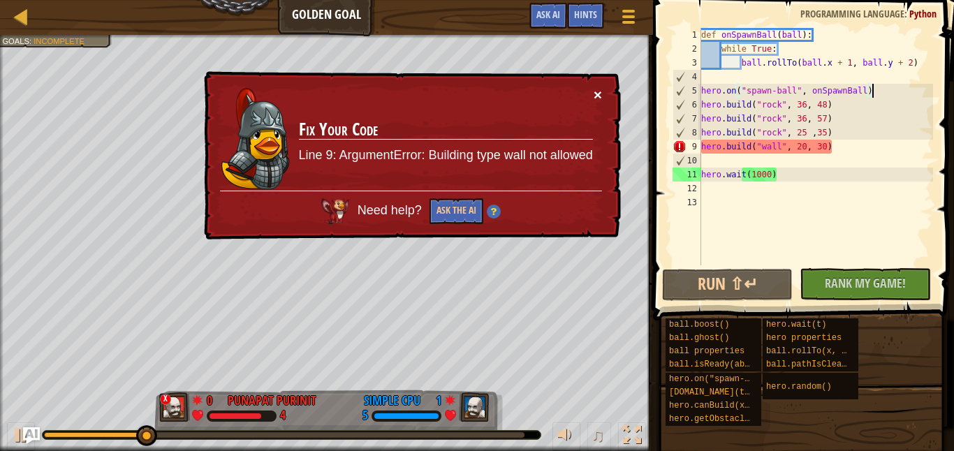
click at [594, 91] on button "×" at bounding box center [598, 94] width 8 height 15
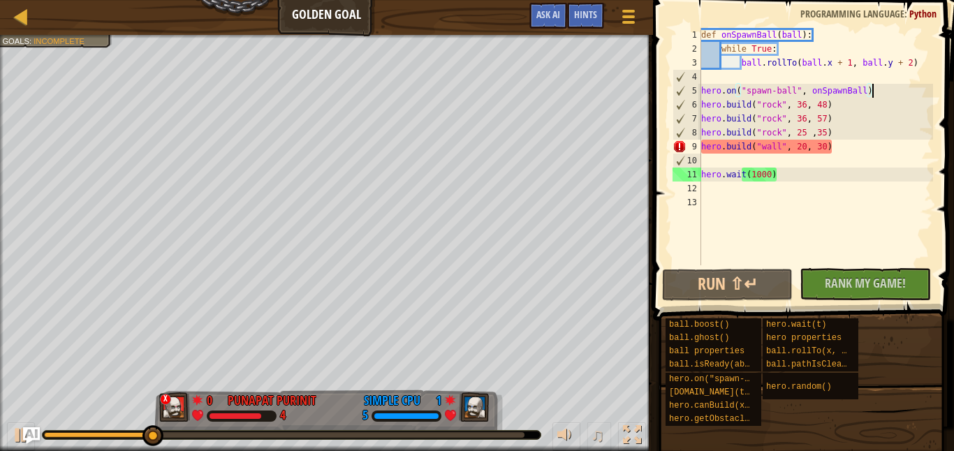
click at [774, 177] on div "def onSpawnBall ( ball ) : while True : ball . rollTo ( ball . x + 1 , ball . y…" at bounding box center [815, 160] width 235 height 265
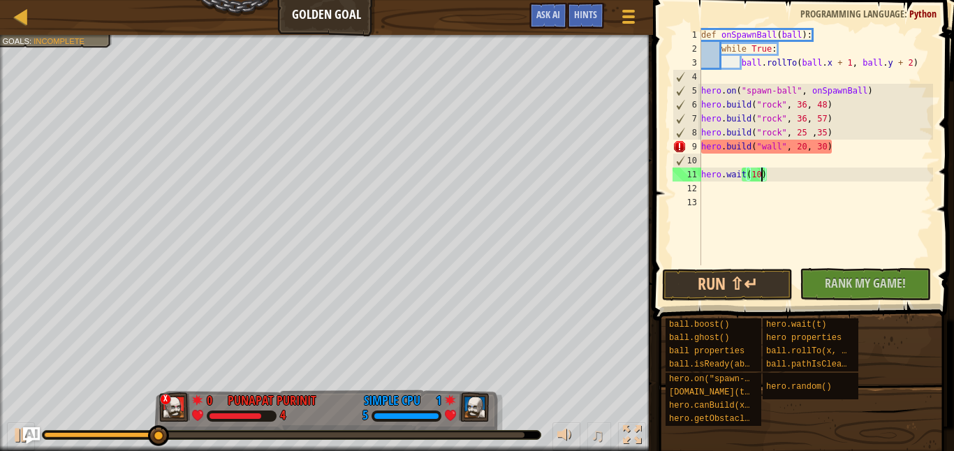
type textarea "hero.wait(1)"
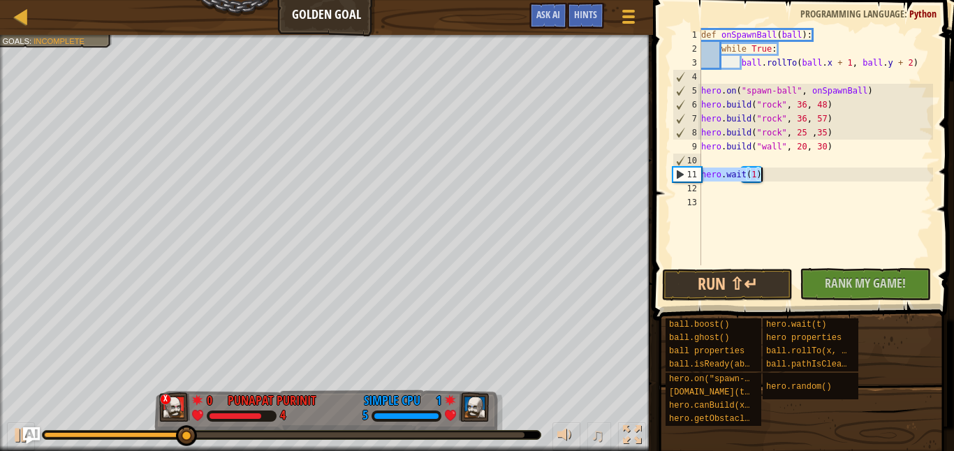
drag, startPoint x: 703, startPoint y: 174, endPoint x: 763, endPoint y: 178, distance: 60.2
click at [763, 178] on div "def onSpawnBall ( ball ) : while True : ball . rollTo ( ball . x + 1 , ball . y…" at bounding box center [815, 160] width 235 height 265
click at [770, 157] on div "def onSpawnBall ( ball ) : while True : ball . rollTo ( ball . x + 1 , ball . y…" at bounding box center [815, 160] width 235 height 265
paste textarea "hero.wait(1)"
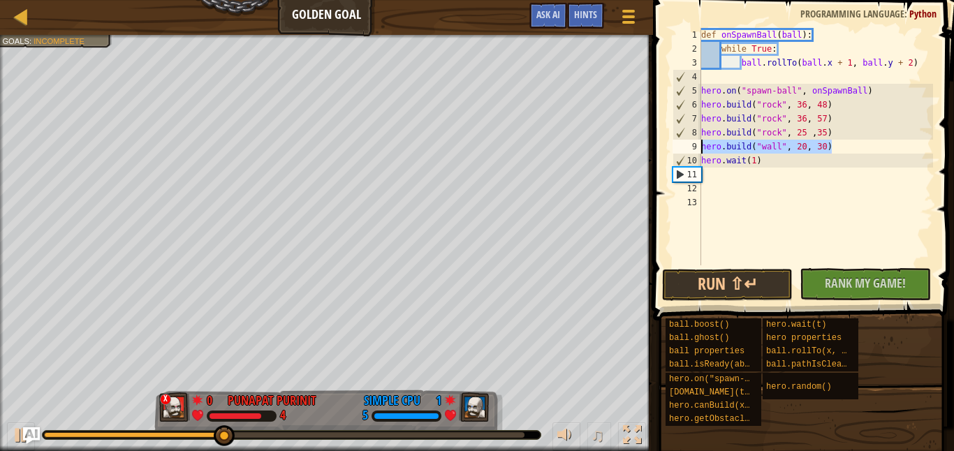
drag, startPoint x: 835, startPoint y: 152, endPoint x: 700, endPoint y: 146, distance: 135.6
click at [700, 146] on div "hero.wait(1) 1 2 3 4 5 6 7 8 9 10 11 12 13 def onSpawnBall ( ball ) : while Tru…" at bounding box center [801, 146] width 263 height 237
type textarea "[DOMAIN_NAME]("wall", 20, 30)"
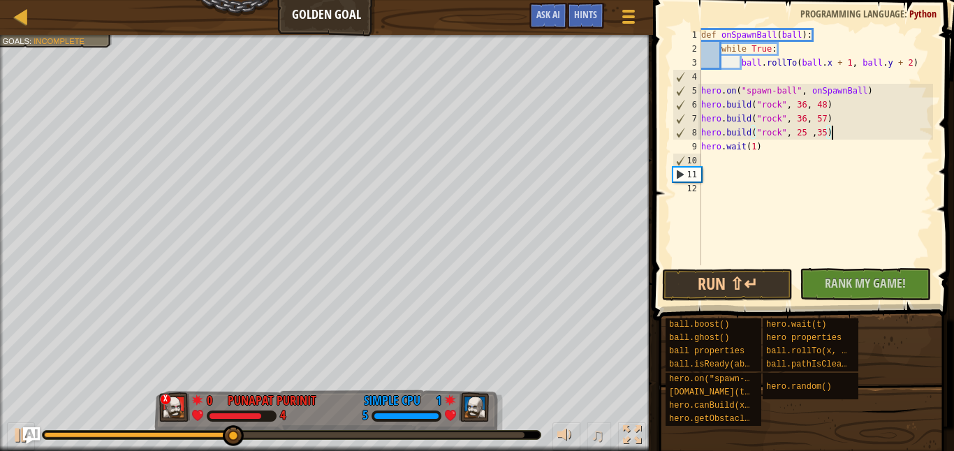
click at [874, 88] on div "def onSpawnBall ( ball ) : while True : ball . rollTo ( ball . x + 1 , ball . y…" at bounding box center [815, 160] width 235 height 265
type textarea "hero.on("spawn-ball", onSpawnBall)"
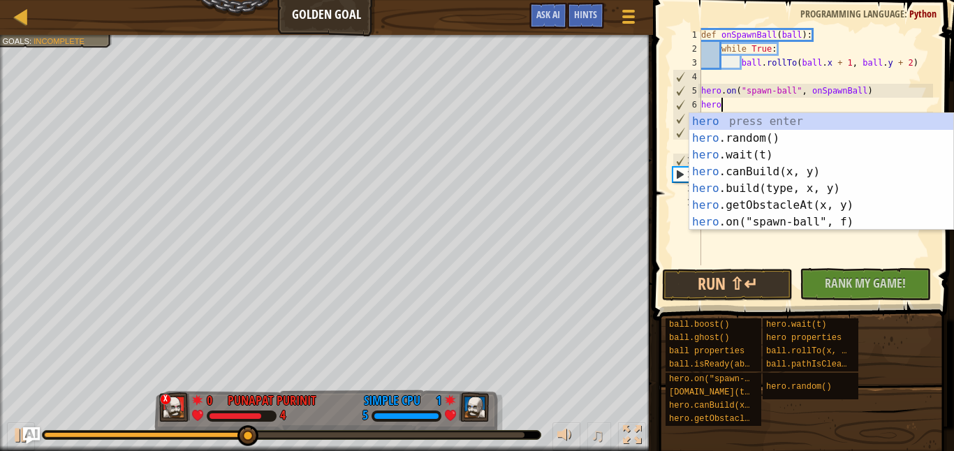
type textarea "hero."
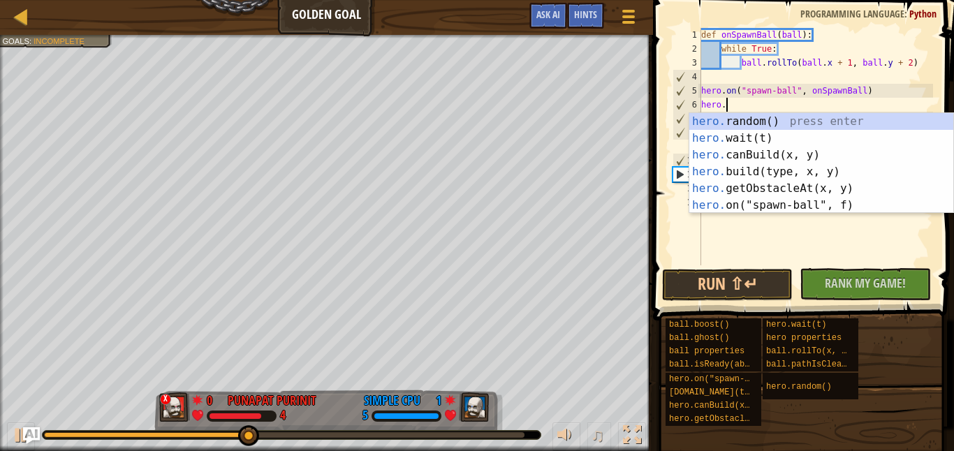
scroll to position [6, 1]
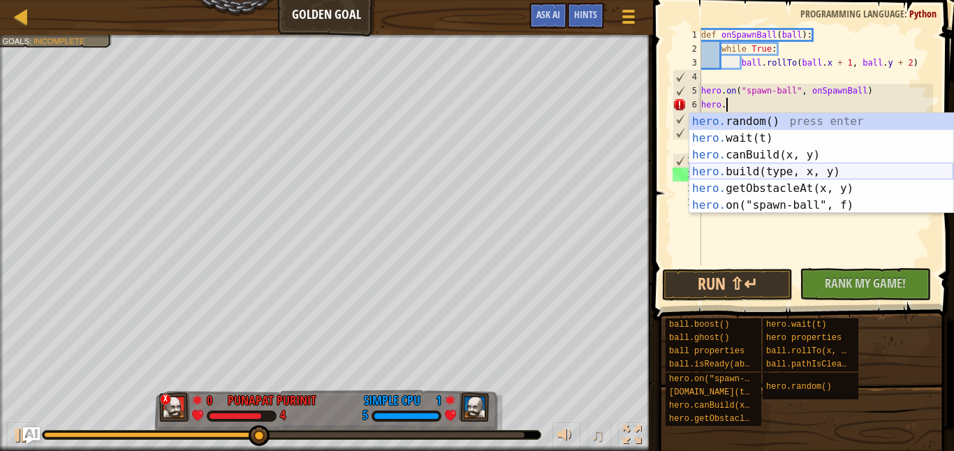
click at [858, 168] on div "hero. random() press enter hero. wait(t) press enter hero. canBuild(x, y) press…" at bounding box center [821, 180] width 264 height 134
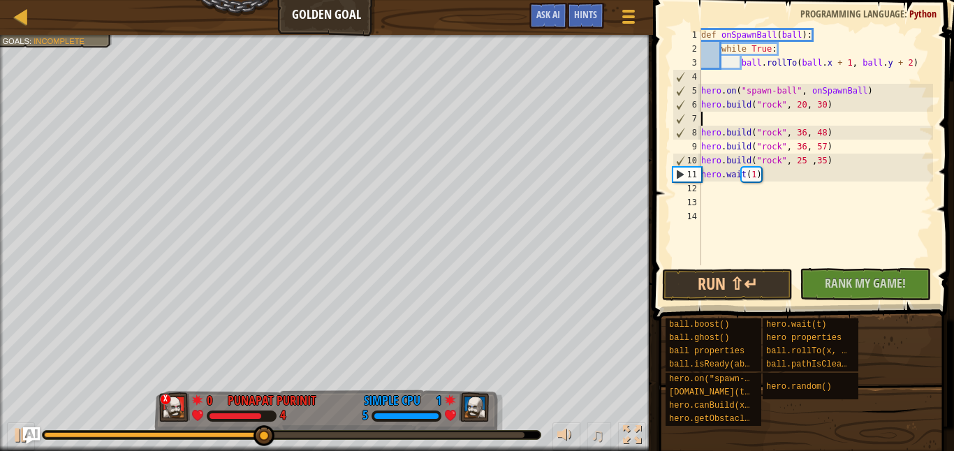
click at [784, 108] on div "def onSpawnBall ( ball ) : while True : ball . rollTo ( ball . x + 1 , ball . y…" at bounding box center [815, 160] width 235 height 265
click at [783, 108] on div "def onSpawnBall ( ball ) : while True : ball . rollTo ( ball . x + 1 , ball . y…" at bounding box center [815, 160] width 235 height 265
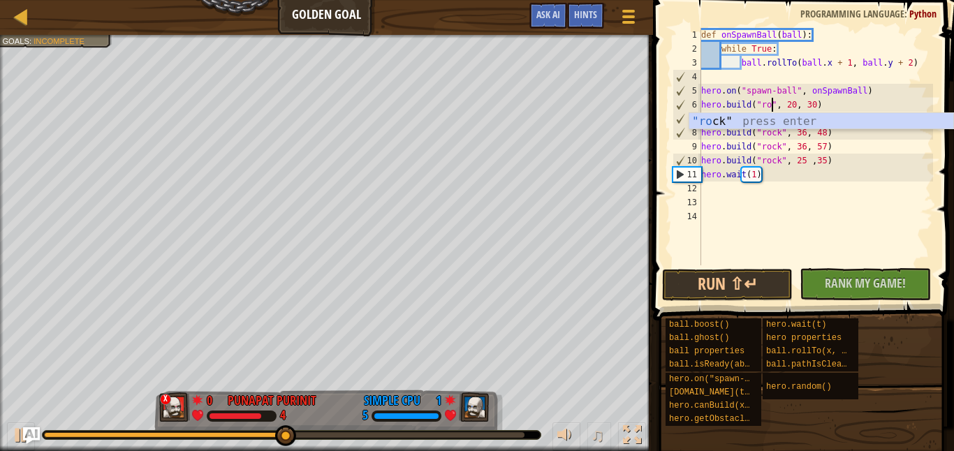
scroll to position [6, 6]
type textarea "[DOMAIN_NAME]("rock", 20, 30)"
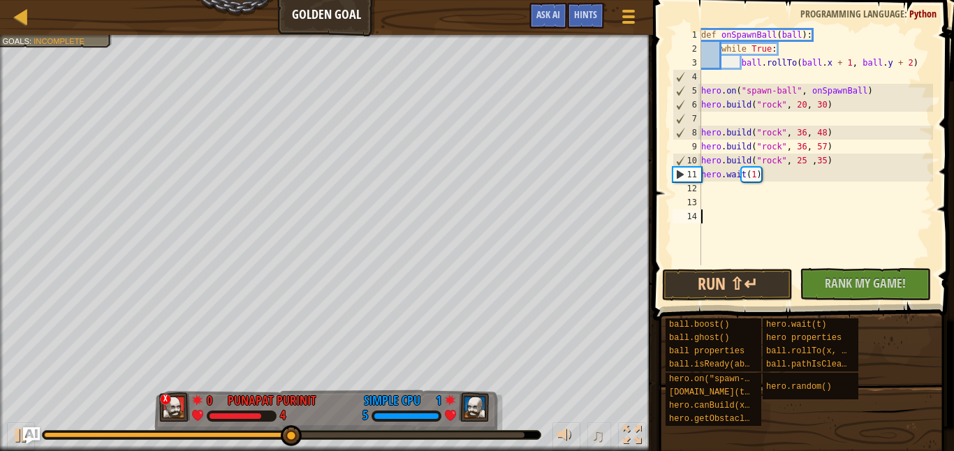
click at [814, 212] on div "def onSpawnBall ( ball ) : while True : ball . rollTo ( ball . x + 1 , ball . y…" at bounding box center [815, 160] width 235 height 265
click at [807, 107] on div "def onSpawnBall ( ball ) : while True : ball . rollTo ( ball . x + 1 , ball . y…" at bounding box center [815, 160] width 235 height 265
click at [826, 105] on div "def onSpawnBall ( ball ) : while True : ball . rollTo ( ball . x + 1 , ball . y…" at bounding box center [815, 160] width 235 height 265
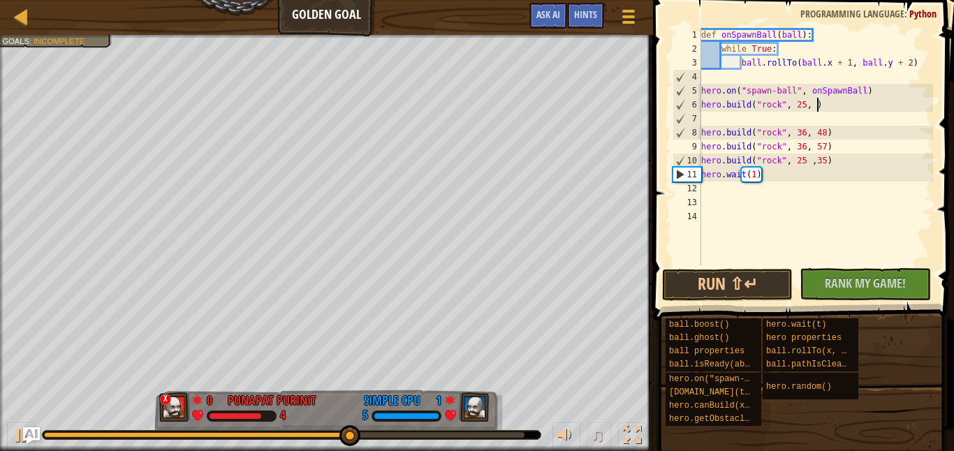
scroll to position [6, 10]
type textarea "[DOMAIN_NAME]("rock", 25, 96)"
click at [747, 121] on div "def onSpawnBall ( ball ) : while True : ball . rollTo ( ball . x + 1 , ball . y…" at bounding box center [815, 160] width 235 height 265
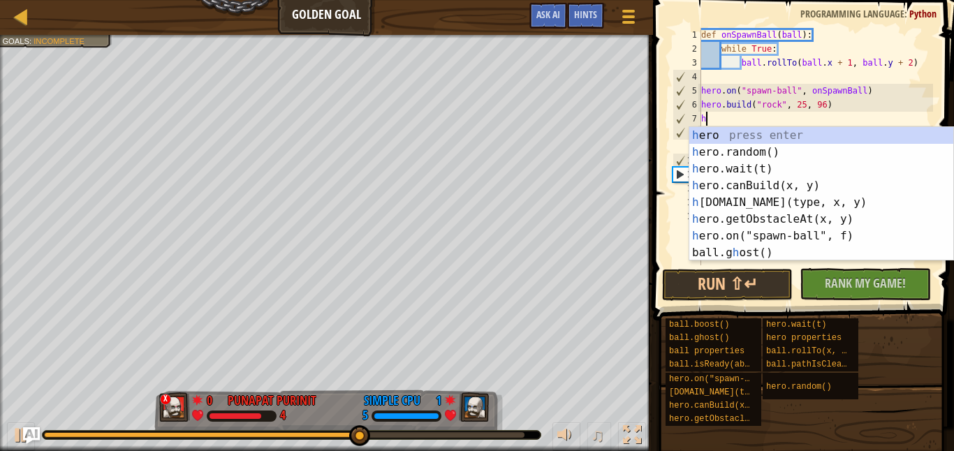
type textarea "her"
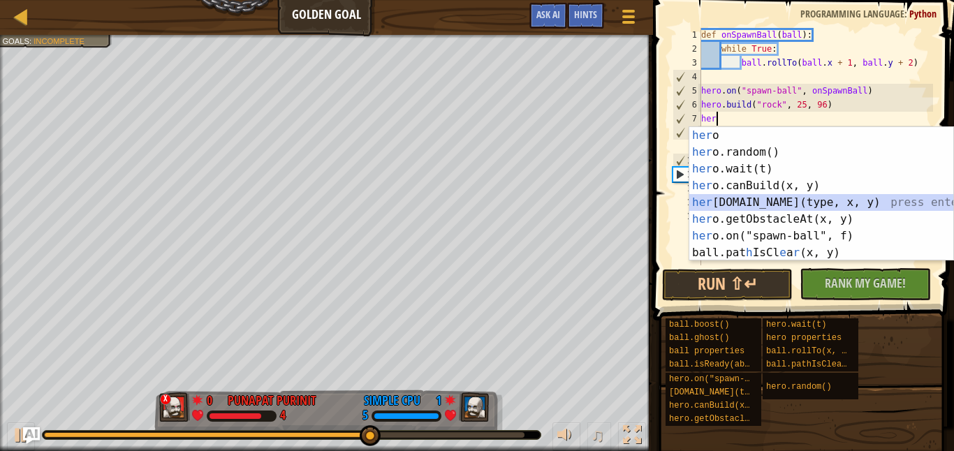
click at [765, 202] on div "her o press enter her o.random() press enter her o.wait(t) press enter her o.ca…" at bounding box center [821, 211] width 264 height 168
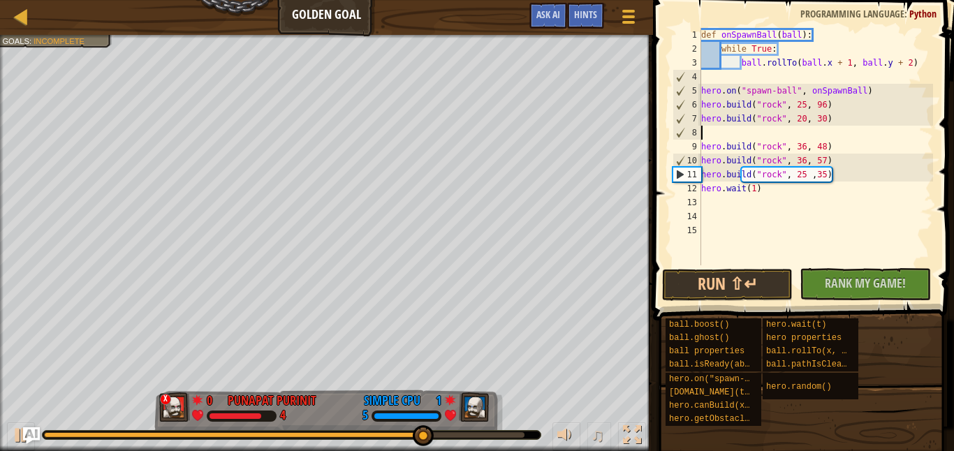
click at [806, 121] on div "def onSpawnBall ( ball ) : while True : ball . rollTo ( ball . x + 1 , ball . y…" at bounding box center [815, 160] width 235 height 265
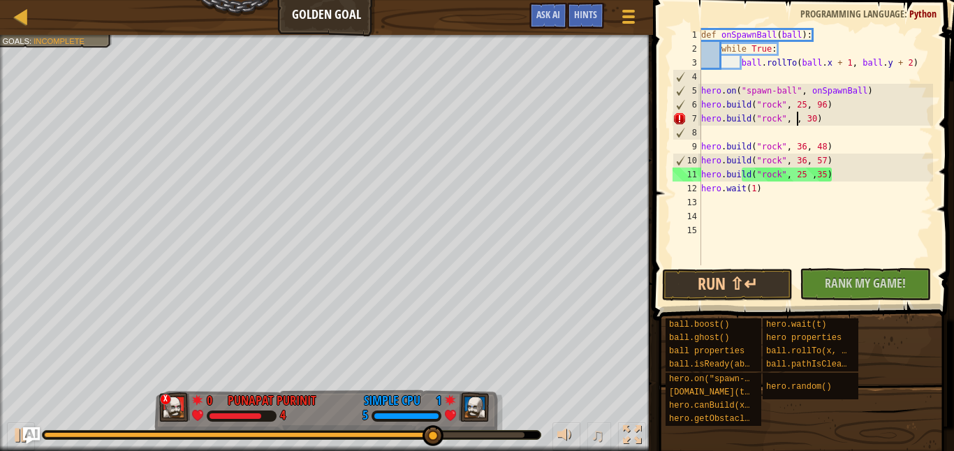
scroll to position [6, 8]
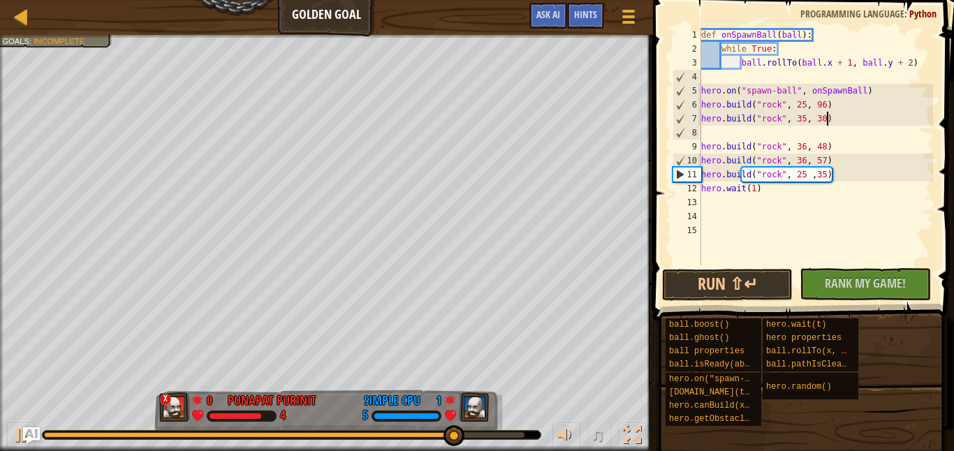
click at [828, 119] on div "def onSpawnBall ( ball ) : while True : ball . rollTo ( ball . x + 1 , ball . y…" at bounding box center [815, 160] width 235 height 265
type textarea "[DOMAIN_NAME]("rock", 35, 74)"
click at [704, 134] on div "def onSpawnBall ( ball ) : while True : ball . rollTo ( ball . x + 1 , ball . y…" at bounding box center [815, 160] width 235 height 265
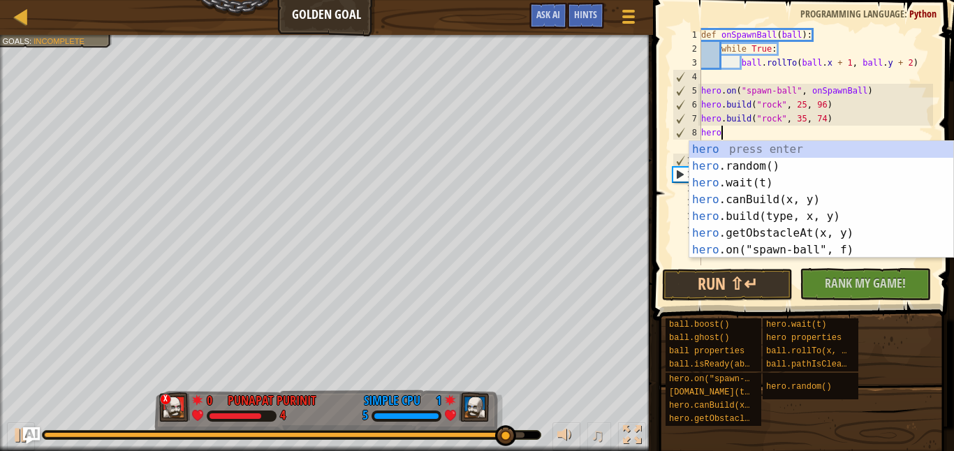
type textarea "hero."
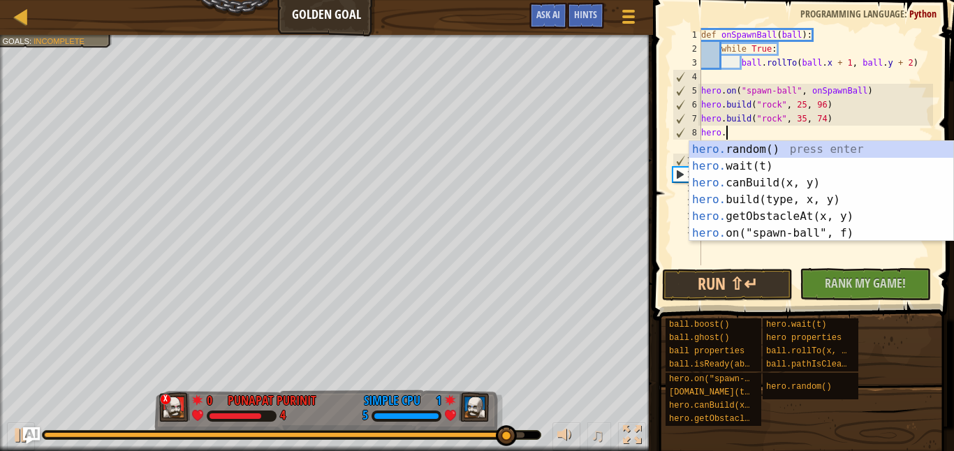
scroll to position [6, 1]
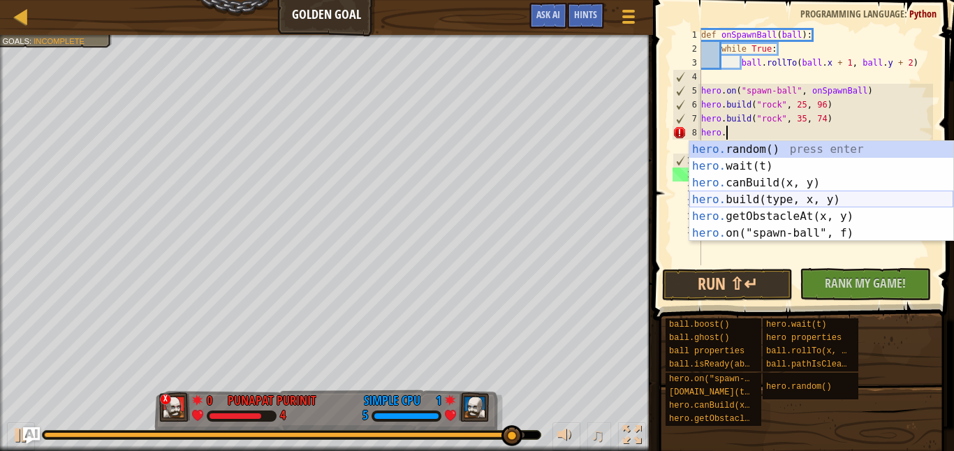
click at [772, 198] on div "hero. random() press enter hero. wait(t) press enter hero. canBuild(x, y) press…" at bounding box center [821, 208] width 264 height 134
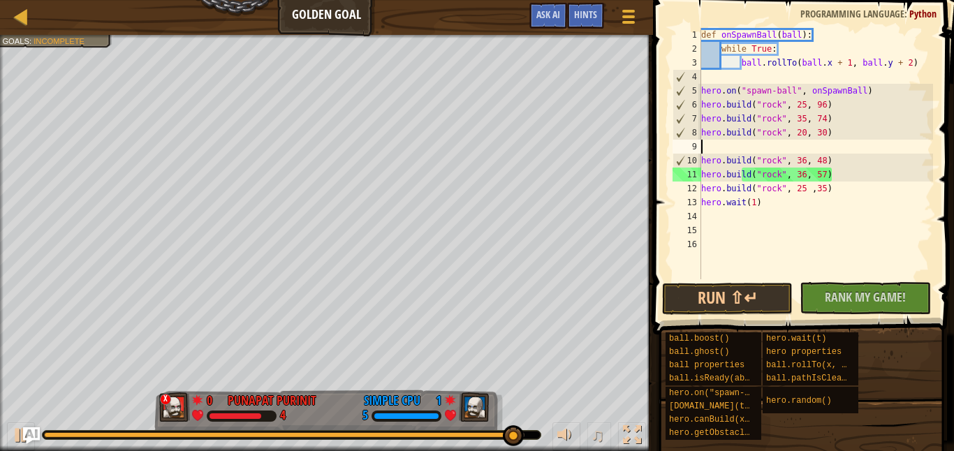
scroll to position [6, 0]
click at [807, 134] on div "def onSpawnBall ( ball ) : while True : ball . rollTo ( ball . x + 1 , ball . y…" at bounding box center [815, 167] width 235 height 279
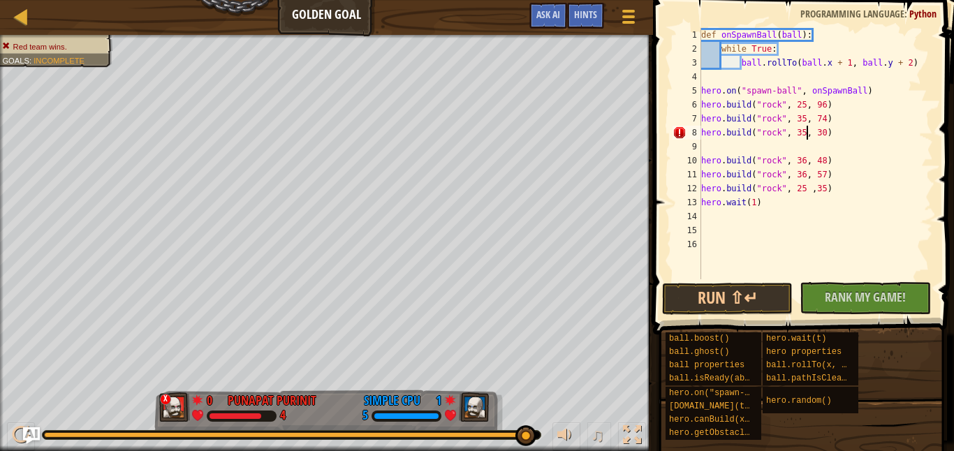
scroll to position [6, 8]
click at [826, 135] on div "def onSpawnBall ( ball ) : while True : ball . rollTo ( ball . x + 1 , ball . y…" at bounding box center [815, 167] width 235 height 279
type textarea "[DOMAIN_NAME]("rock", 35, 86)"
click at [717, 143] on div "def onSpawnBall ( ball ) : while True : ball . rollTo ( ball . x + 1 , ball . y…" at bounding box center [815, 167] width 235 height 279
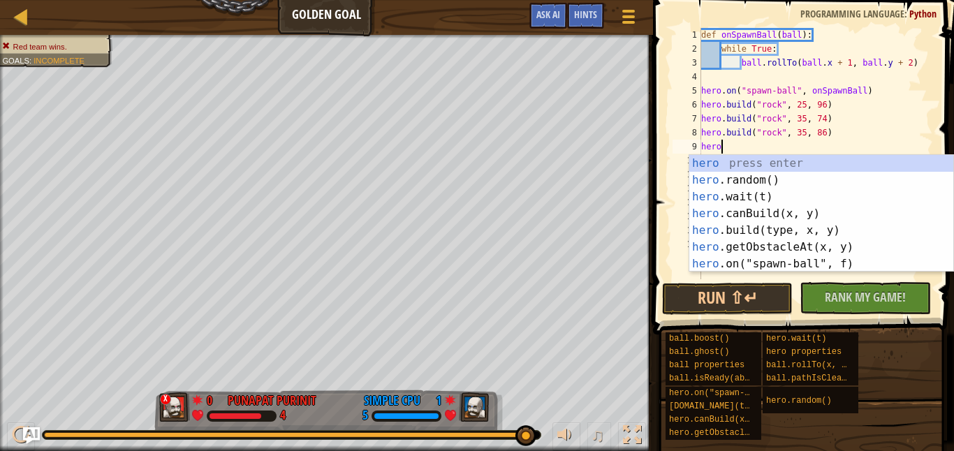
scroll to position [6, 1]
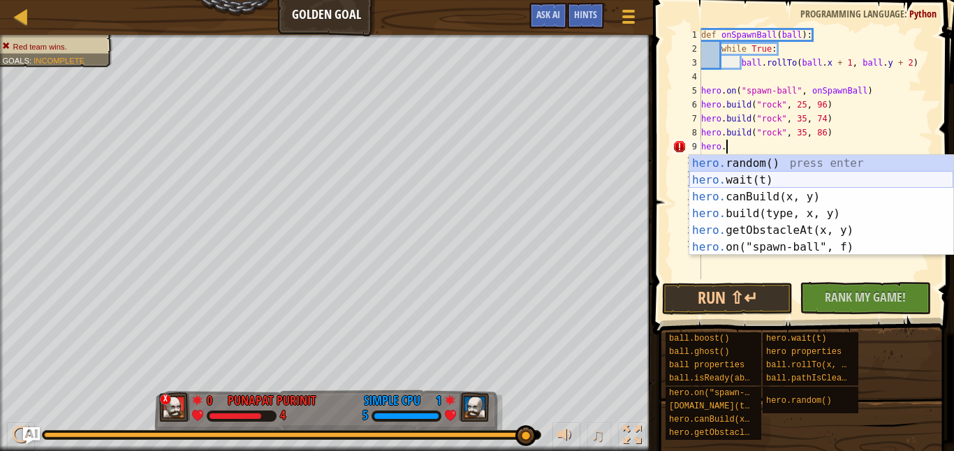
click at [751, 175] on div "hero. random() press enter hero. wait(t) press enter hero. canBuild(x, y) press…" at bounding box center [821, 222] width 264 height 134
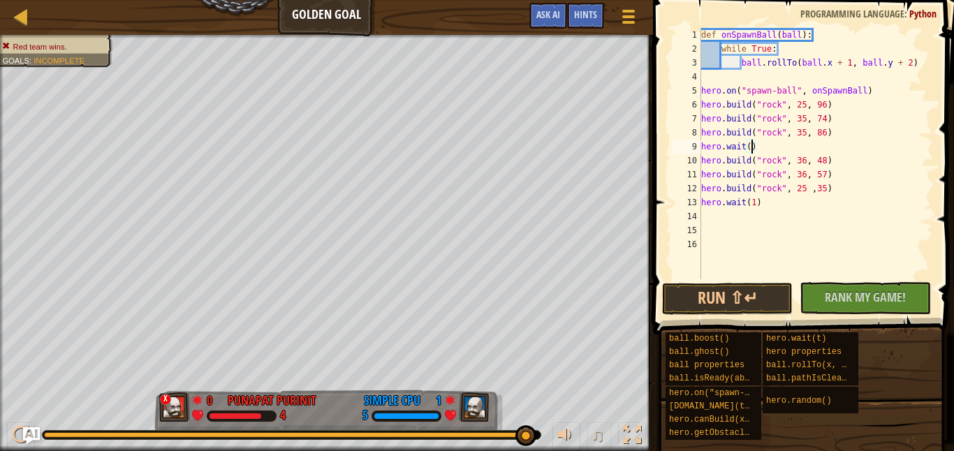
scroll to position [6, 4]
click at [751, 297] on button "Run ⇧↵" at bounding box center [727, 299] width 131 height 32
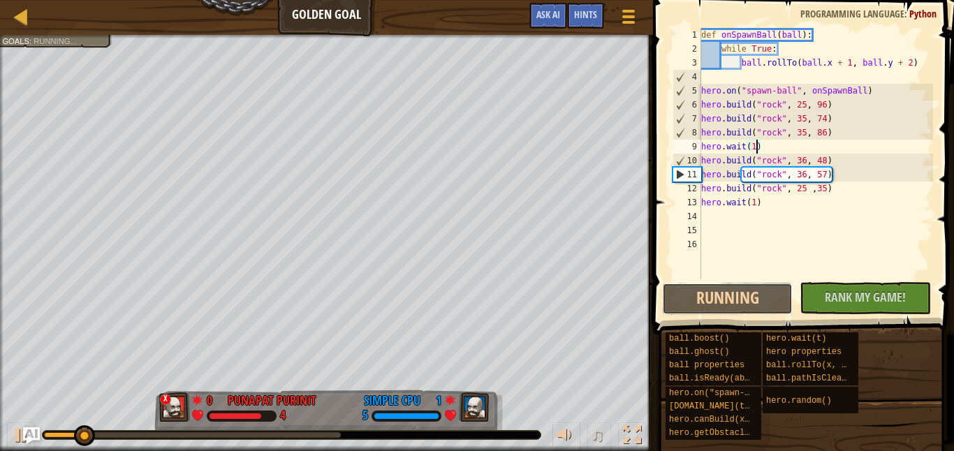
click at [724, 304] on button "Running" at bounding box center [727, 299] width 131 height 32
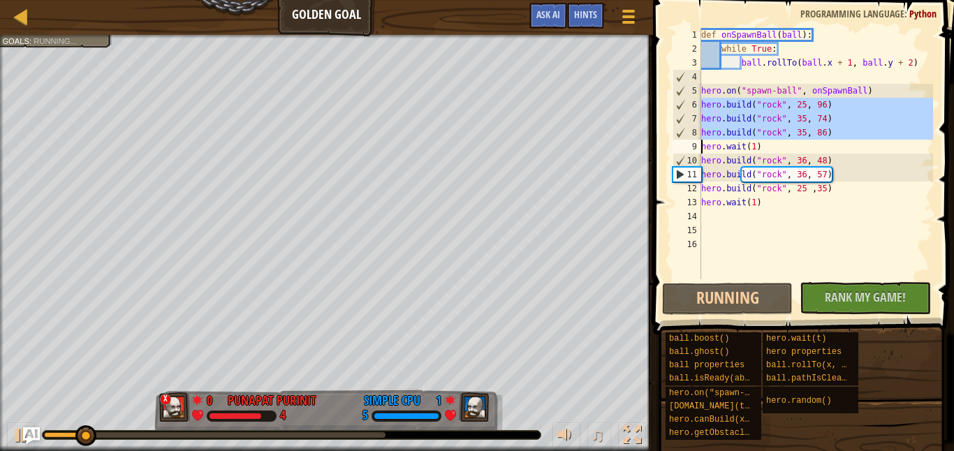
drag, startPoint x: 699, startPoint y: 103, endPoint x: 841, endPoint y: 135, distance: 146.0
click at [841, 135] on div "hero.wait(1) 1 2 3 4 5 6 7 8 9 10 11 12 13 14 15 16 def onSpawnBall ( ball ) : …" at bounding box center [801, 153] width 263 height 251
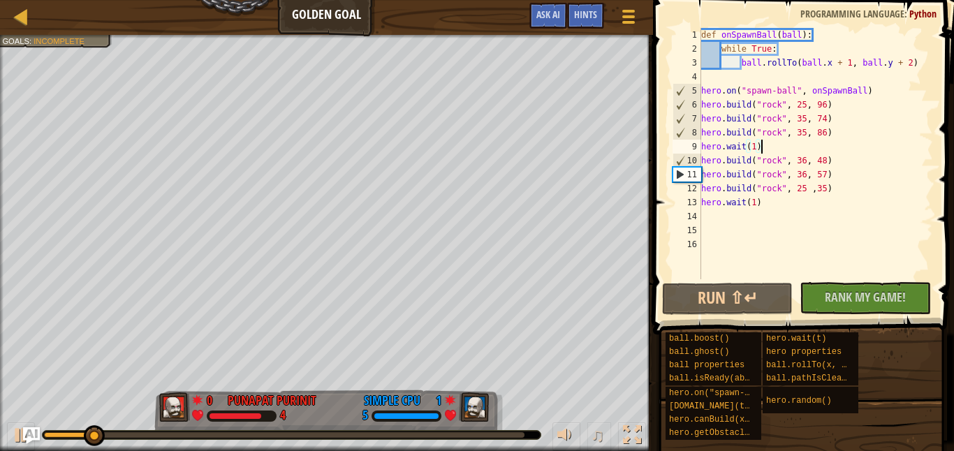
click at [798, 149] on div "def onSpawnBall ( ball ) : while True : ball . rollTo ( ball . x + 1 , ball . y…" at bounding box center [815, 167] width 235 height 279
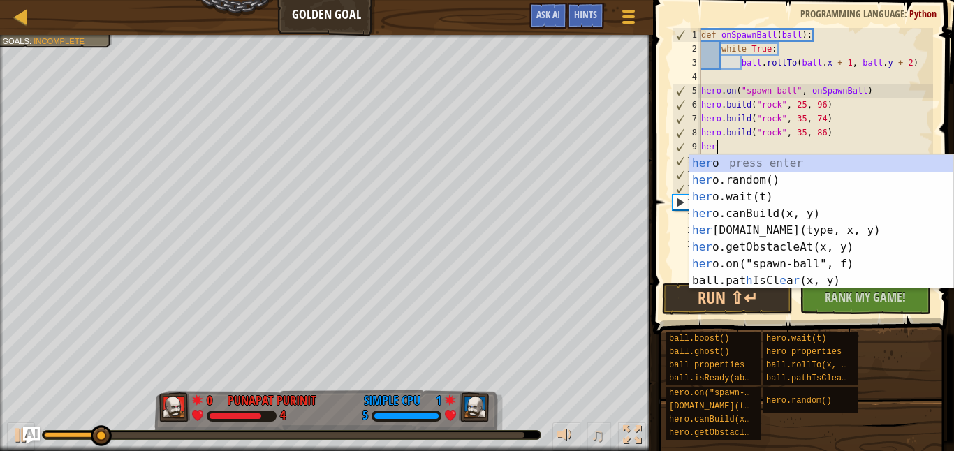
scroll to position [6, 0]
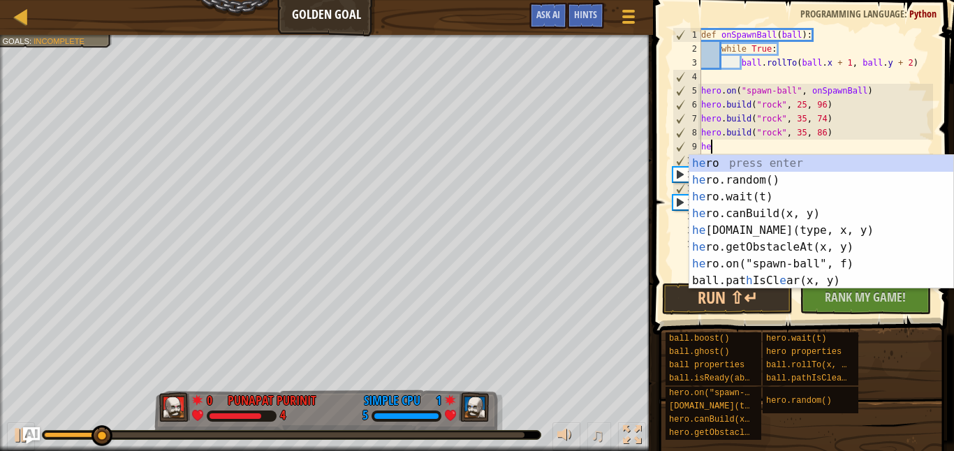
type textarea "h"
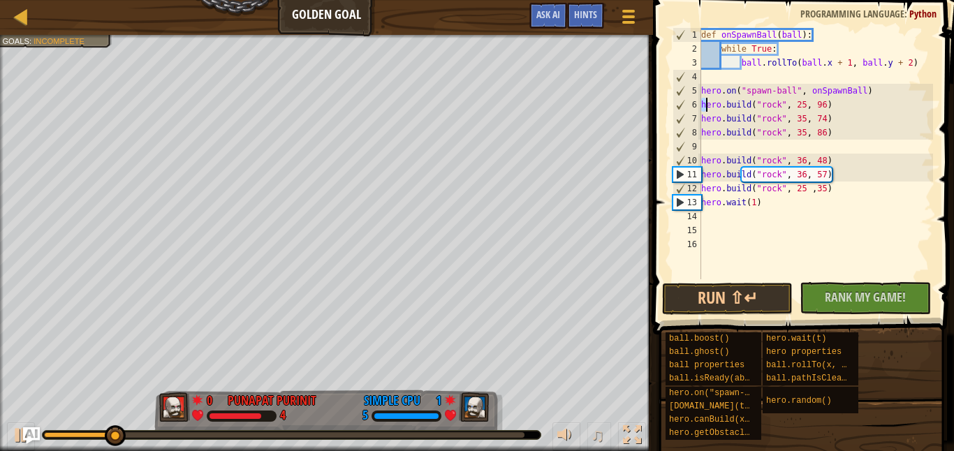
click at [707, 105] on div "def onSpawnBall ( ball ) : while True : ball . rollTo ( ball . x + 1 , ball . y…" at bounding box center [815, 167] width 235 height 279
click at [709, 156] on div "def onSpawnBall ( ball ) : while True : ball . rollTo ( ball . x + 1 , ball . y…" at bounding box center [815, 167] width 235 height 279
type textarea "[DOMAIN_NAME]("rock", 36, 48)"
click at [703, 148] on div "def onSpawnBall ( ball ) : while True : ball . rollTo ( ball . x + 1 , ball . y…" at bounding box center [815, 167] width 235 height 279
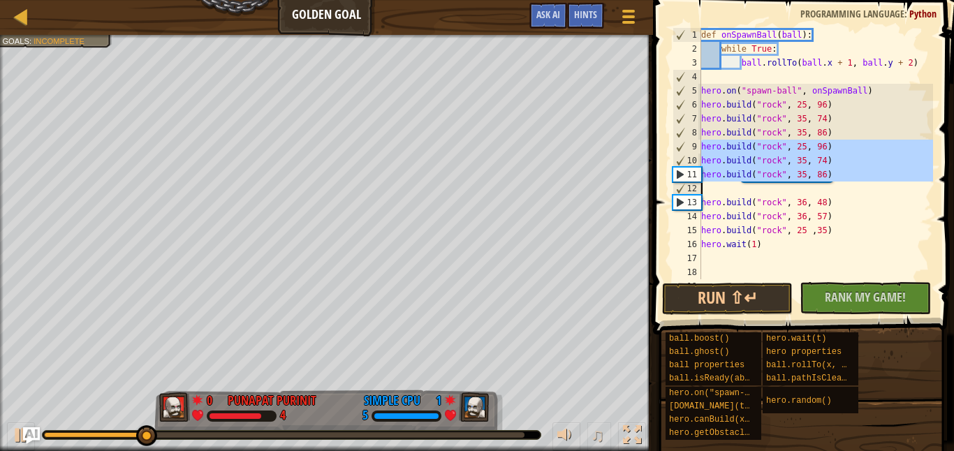
drag, startPoint x: 699, startPoint y: 147, endPoint x: 836, endPoint y: 178, distance: 140.4
click at [836, 178] on div "1 2 3 4 5 6 7 8 9 10 11 12 13 14 15 16 17 18 19 def onSpawnBall ( ball ) : whil…" at bounding box center [801, 153] width 263 height 251
type textarea "[DOMAIN_NAME]("rock", 35, 86)"
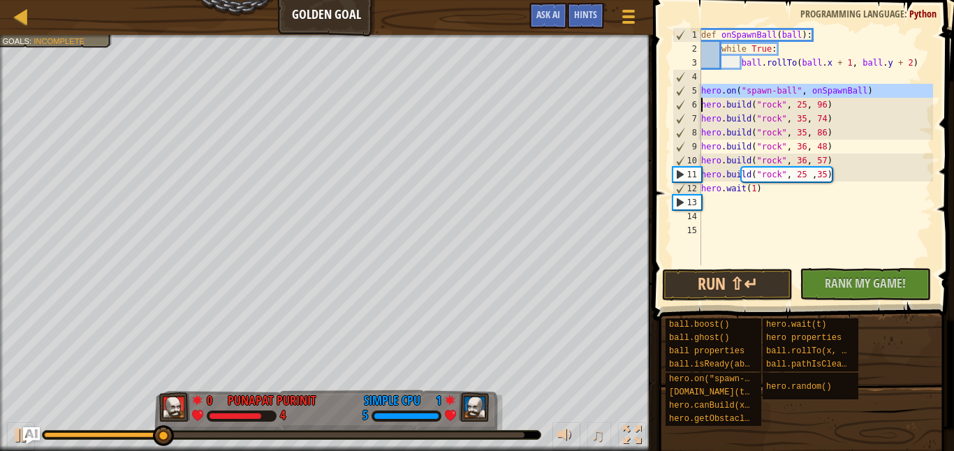
drag, startPoint x: 700, startPoint y: 89, endPoint x: 848, endPoint y: 94, distance: 147.4
click at [855, 94] on div "[DOMAIN_NAME]("rock", 35, 86) 1 2 3 4 5 6 7 8 9 10 11 12 13 14 15 def onSpawnBa…" at bounding box center [801, 146] width 263 height 237
click at [833, 133] on div "def onSpawnBall ( ball ) : while True : ball . rollTo ( ball . x + 1 , ball . y…" at bounding box center [815, 160] width 235 height 265
type textarea "[DOMAIN_NAME]("rock", 35, 86)"
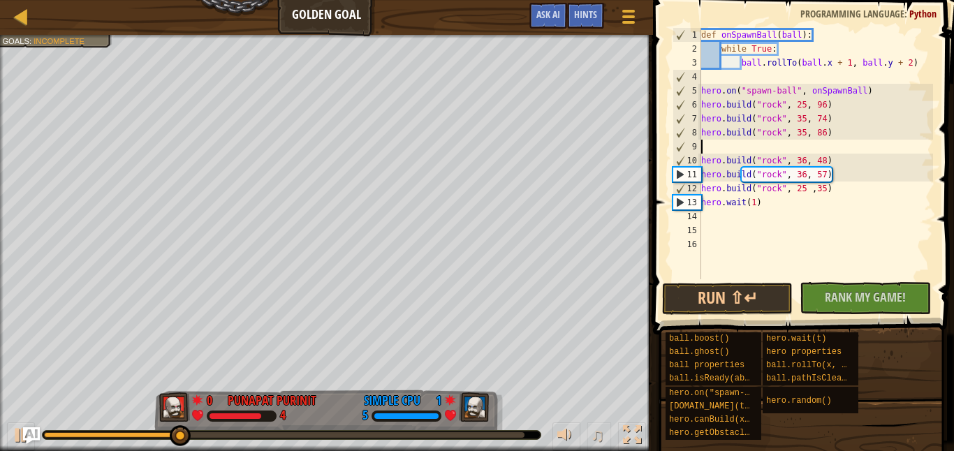
paste textarea "hero.on("spawn-ball", onSpawnBall)"
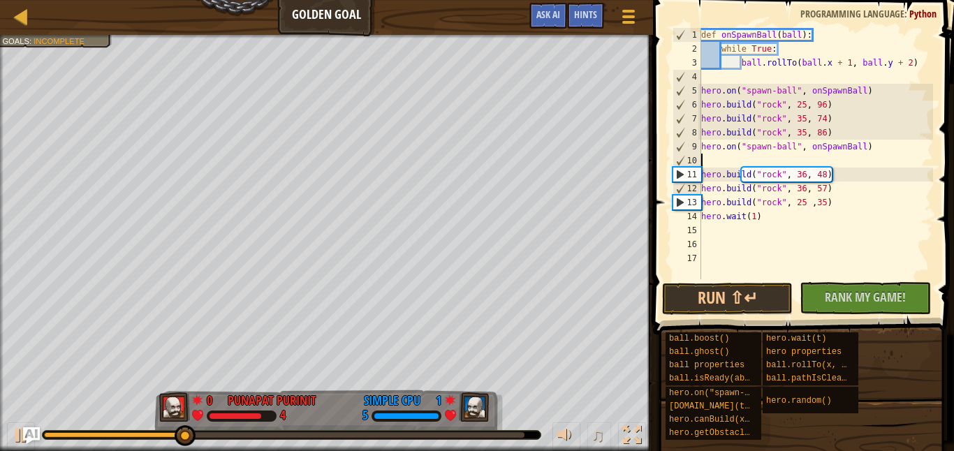
type textarea "hero.on("spawn-ball", onSpawnBall)"
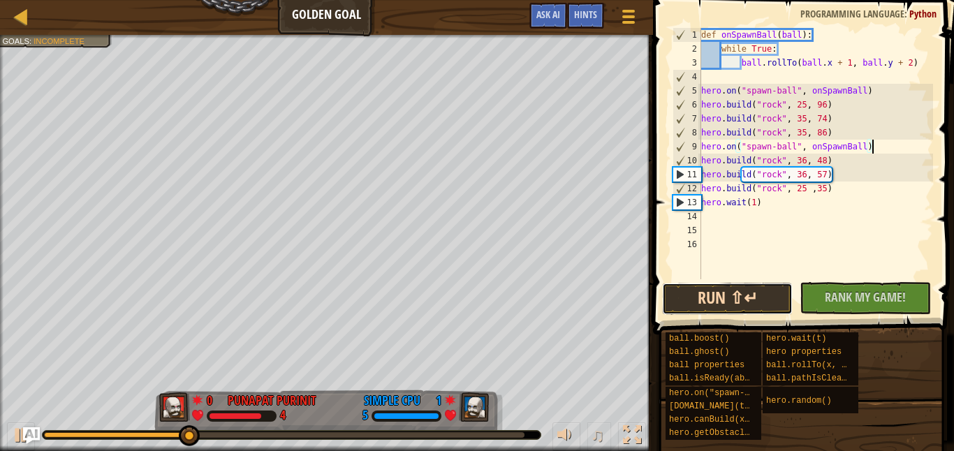
click at [670, 295] on button "Run ⇧↵" at bounding box center [727, 299] width 131 height 32
